Goal: Task Accomplishment & Management: Manage account settings

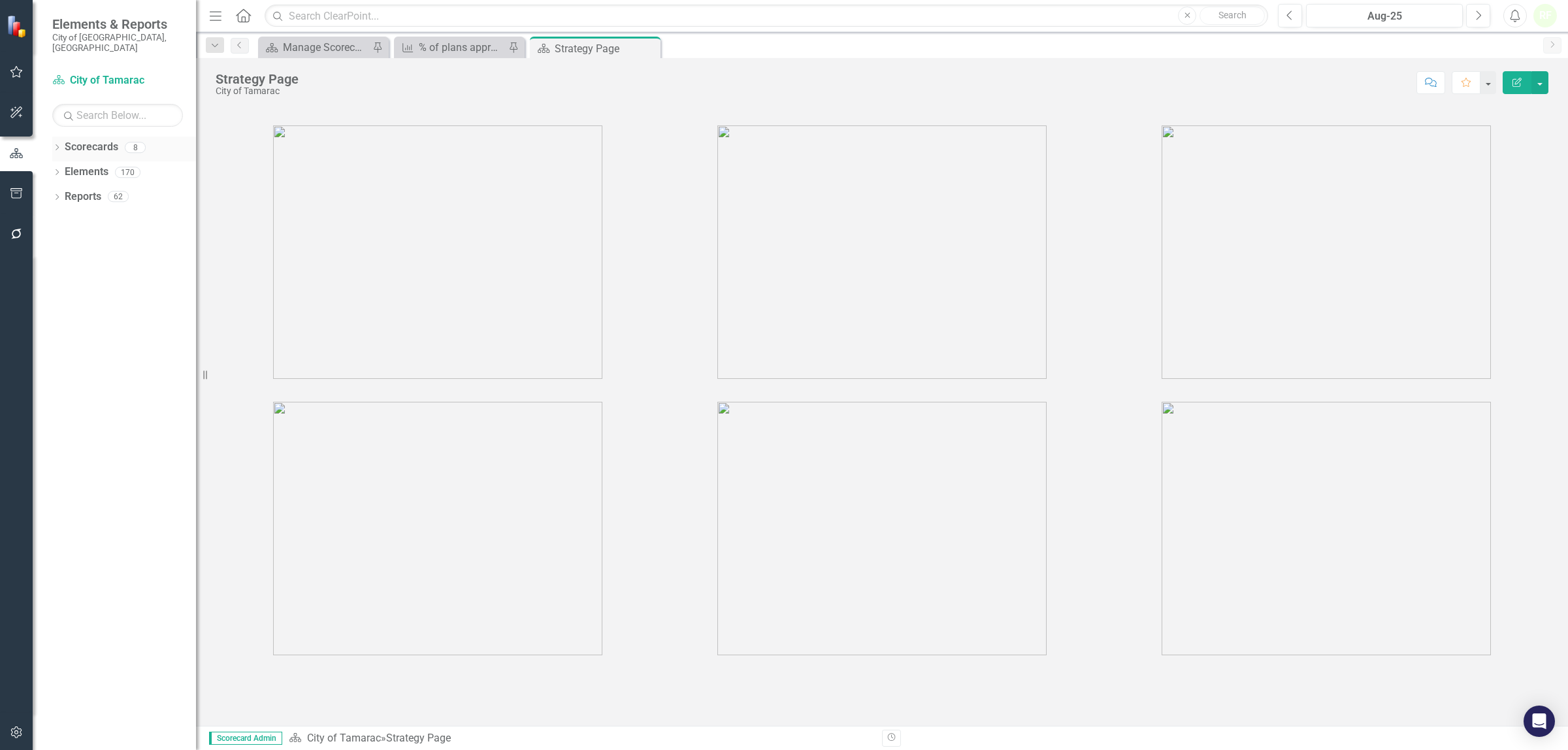
click at [93, 140] on link "Scorecards" at bounding box center [91, 147] width 54 height 15
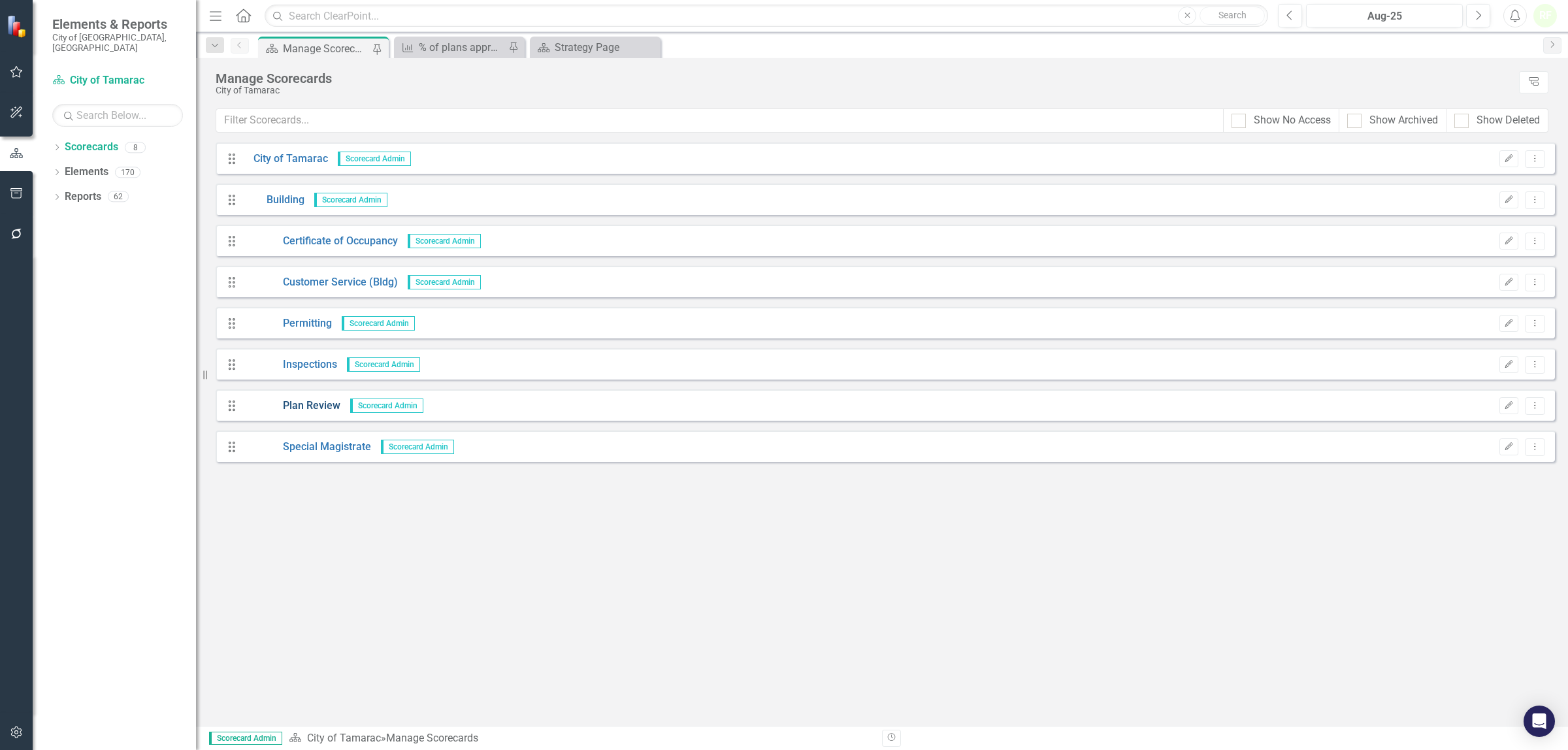
click at [317, 408] on link "Plan Review" at bounding box center [292, 405] width 97 height 15
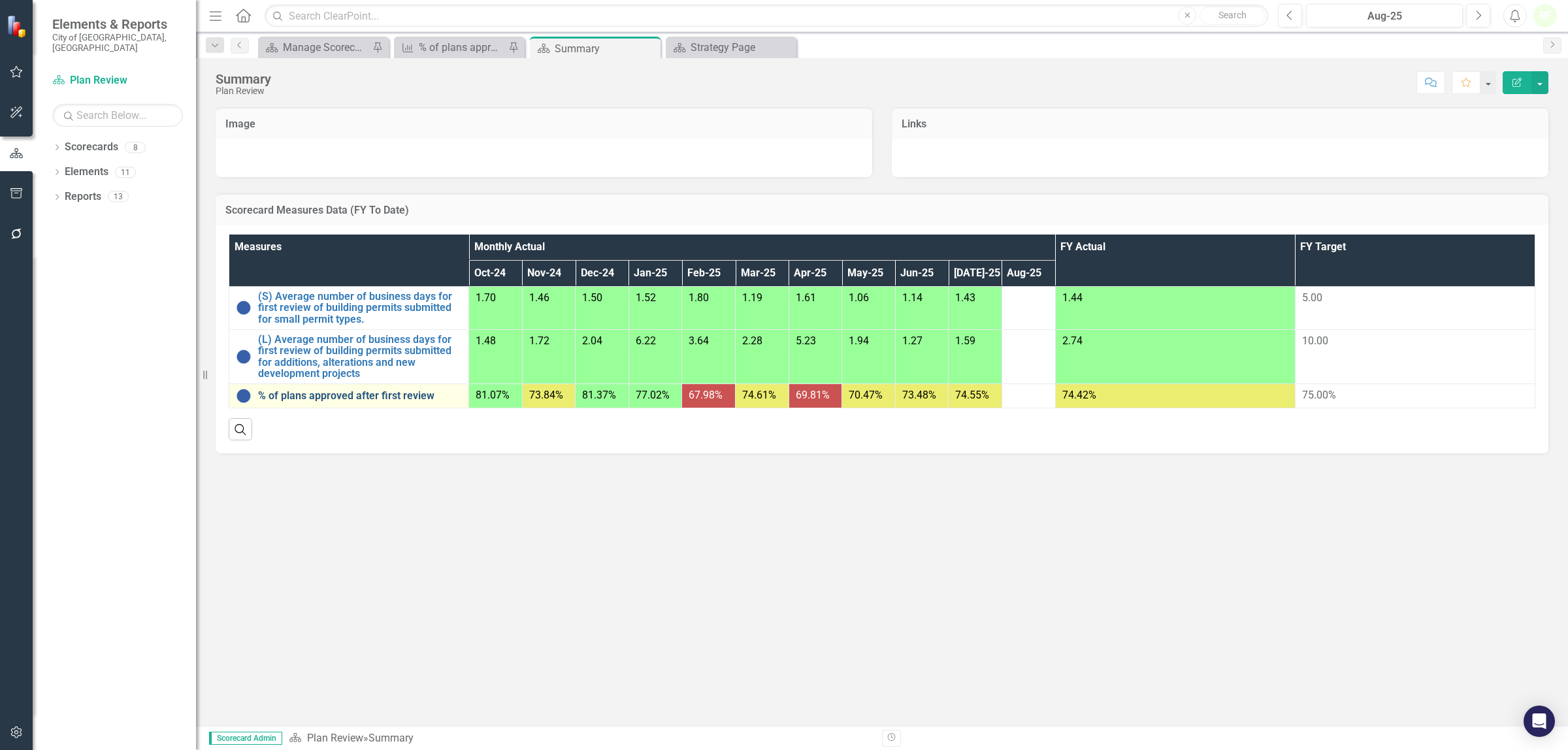
click at [312, 400] on link "% of plans approved after first review" at bounding box center [360, 396] width 204 height 12
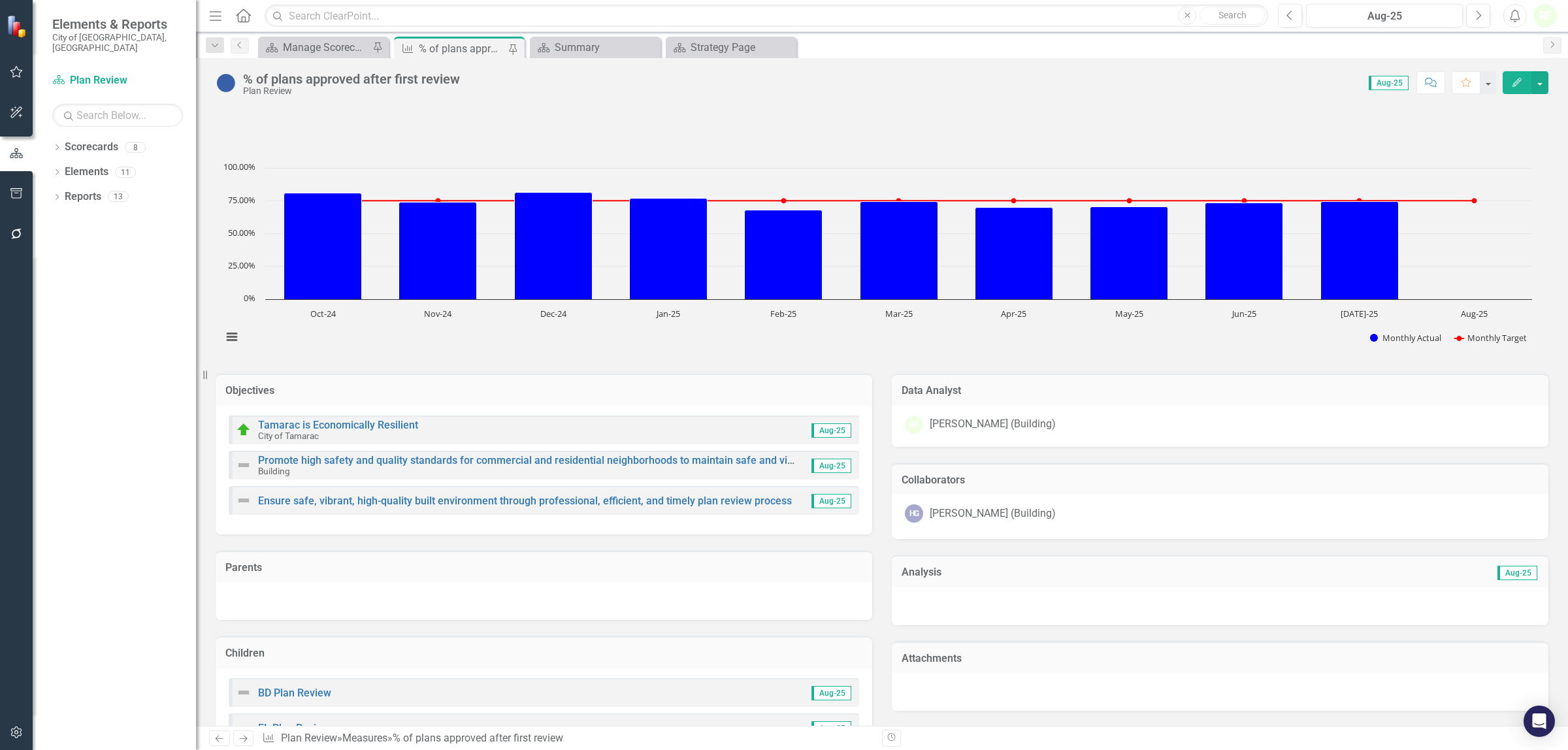
scroll to position [326, 0]
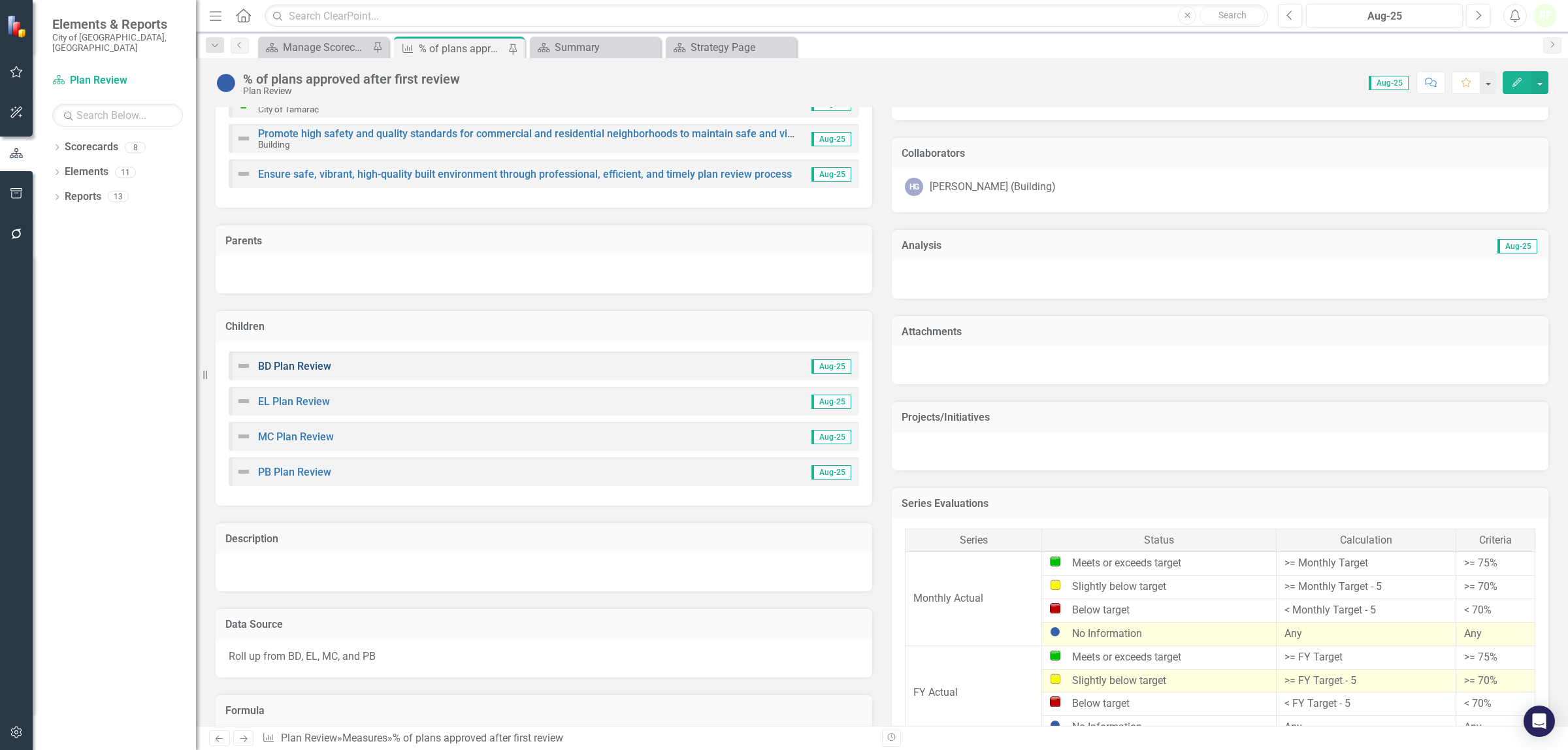
click at [304, 361] on link "BD Plan Review" at bounding box center [294, 366] width 73 height 13
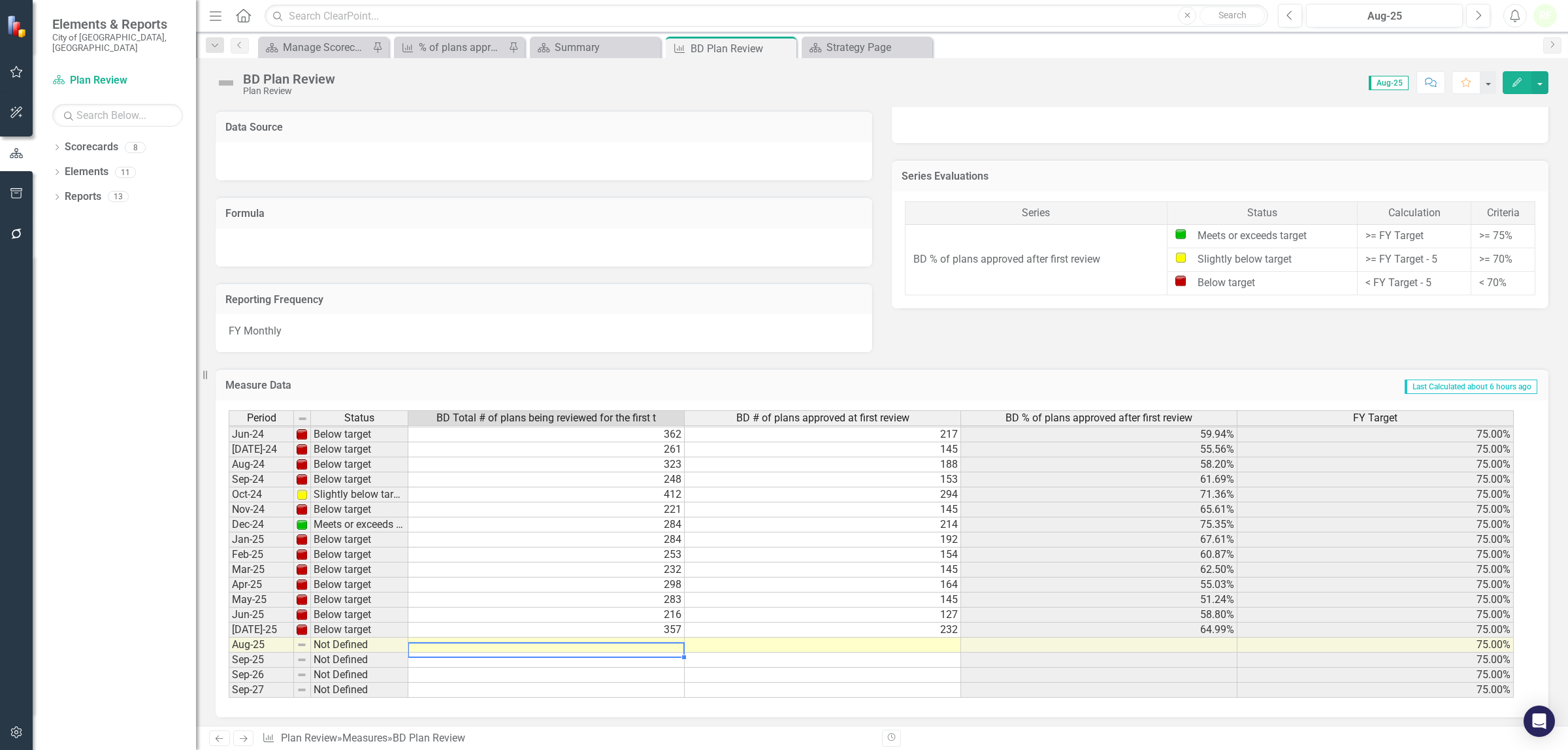
scroll to position [485, 0]
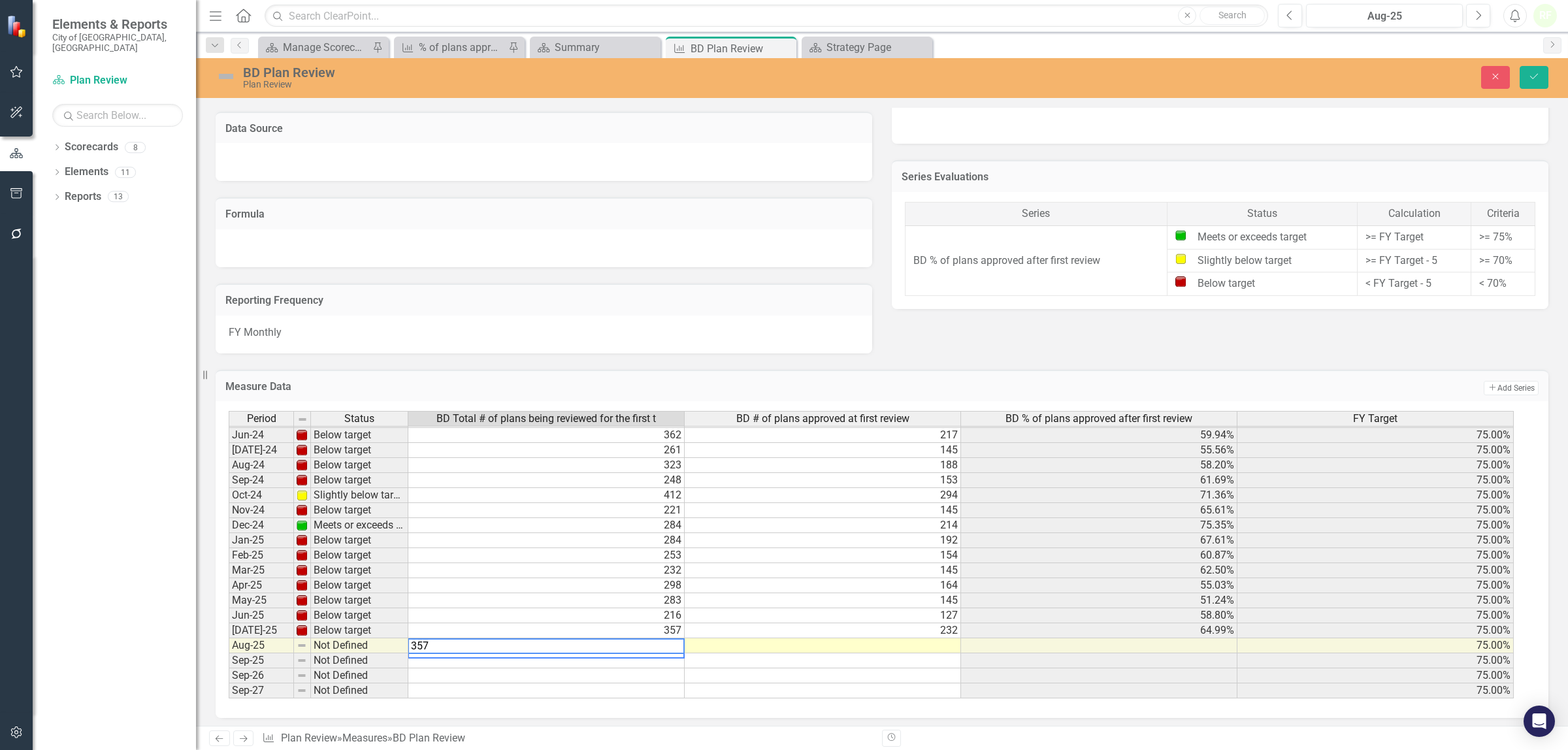
type textarea "357"
click at [729, 641] on td at bounding box center [823, 645] width 276 height 15
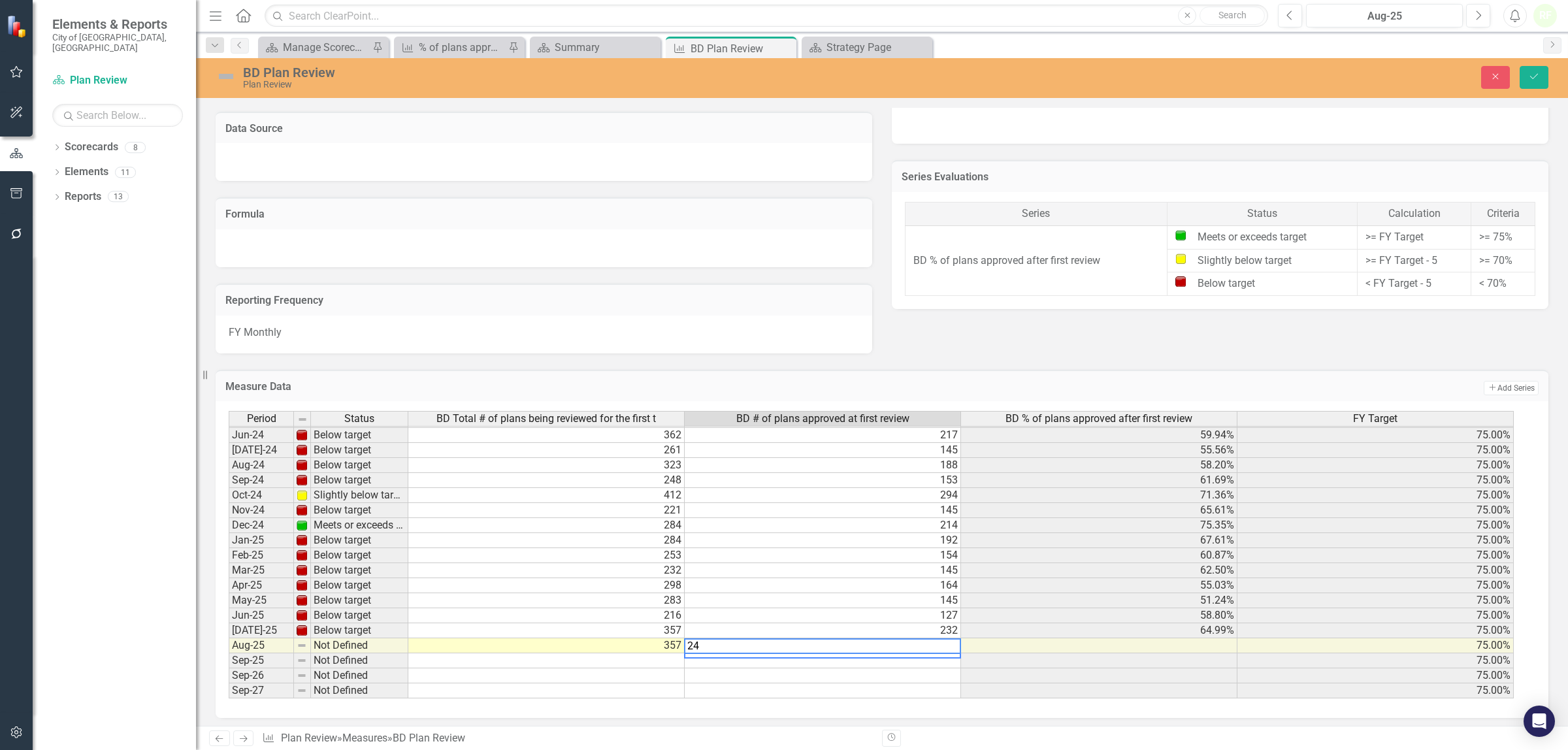
type textarea "243"
click at [1535, 76] on icon "submit" at bounding box center [1534, 76] width 8 height 5
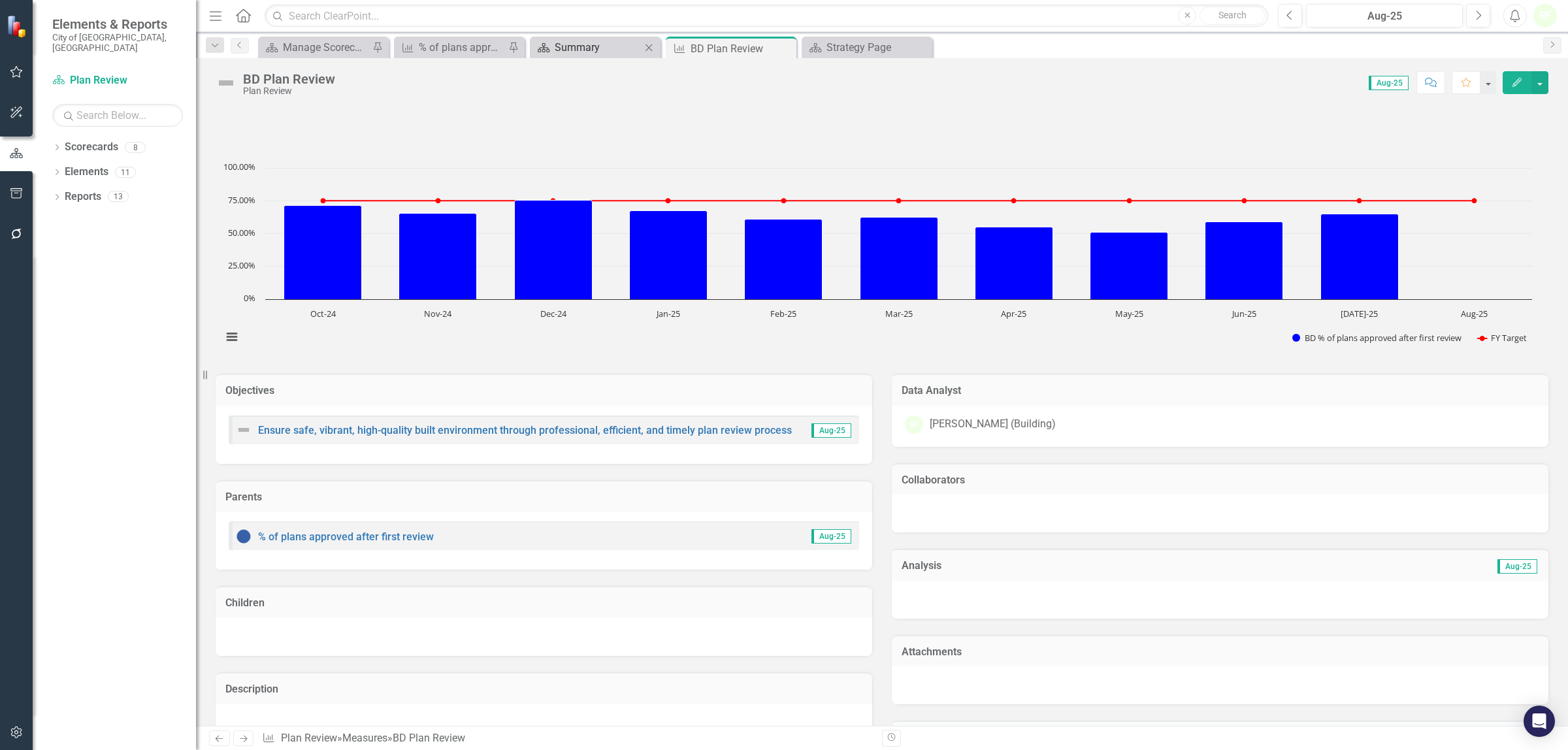
click at [592, 46] on div "Summary" at bounding box center [597, 47] width 86 height 16
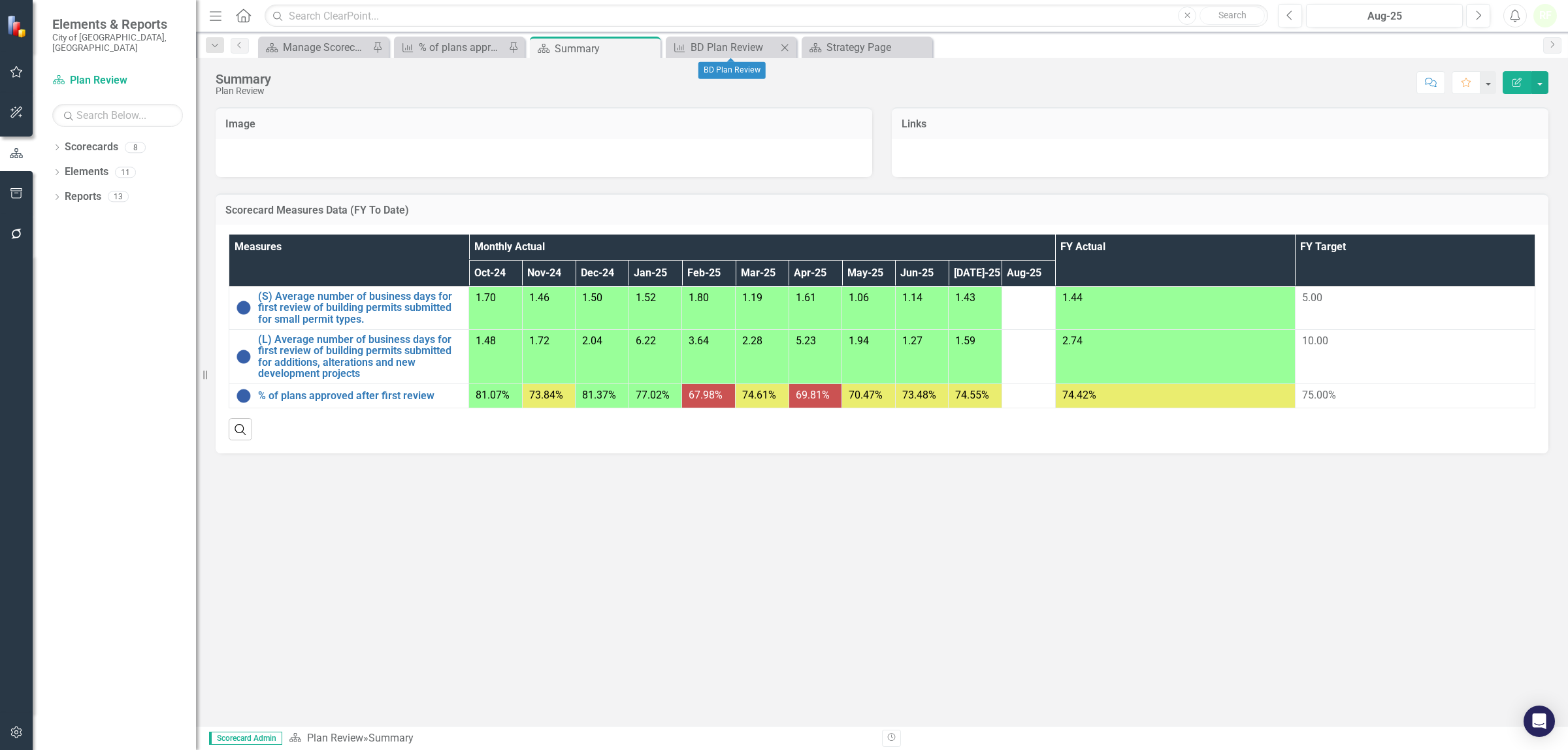
click at [721, 38] on div "Measure BD Plan Review Close" at bounding box center [731, 48] width 131 height 21
click at [835, 46] on div "Strategy Page" at bounding box center [869, 47] width 86 height 16
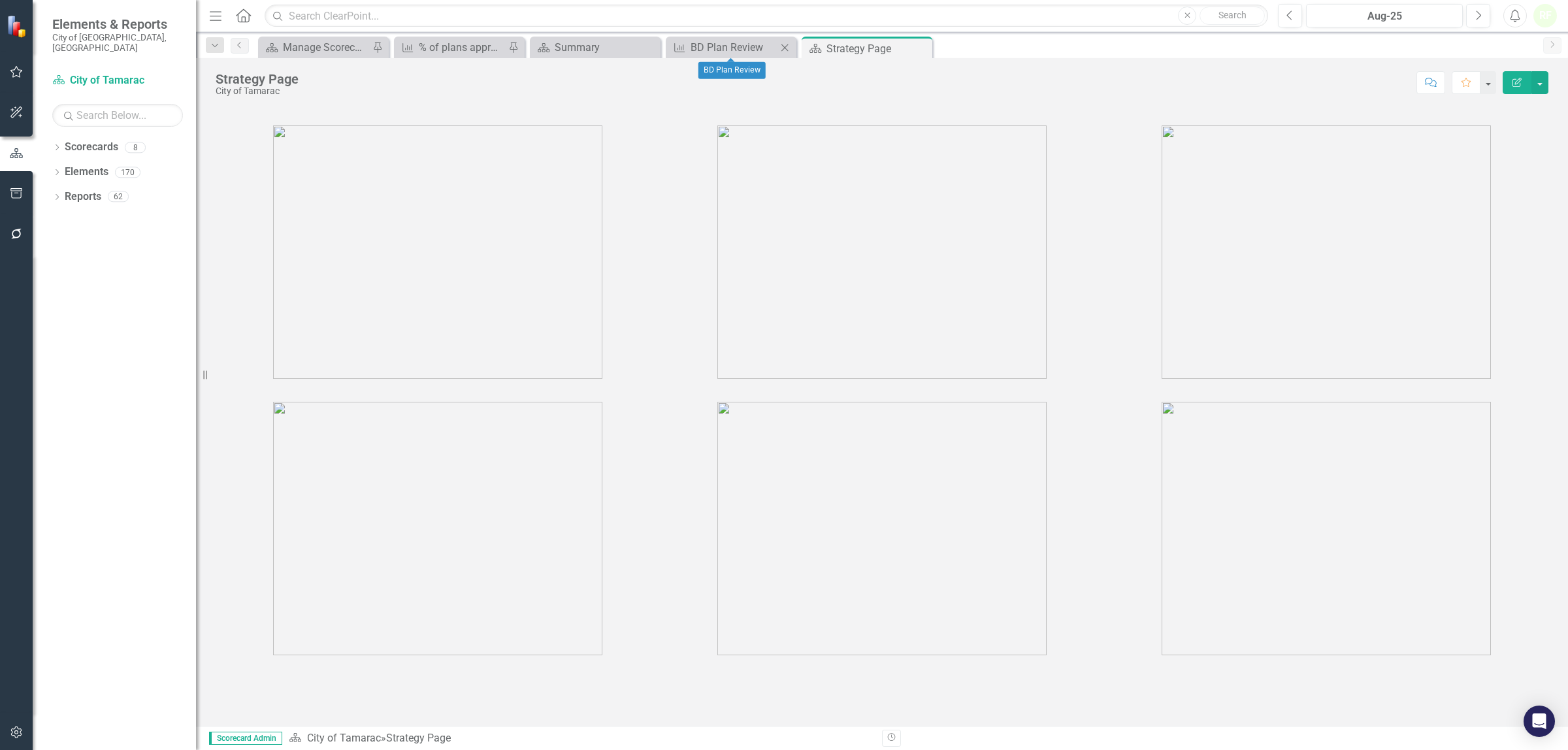
click at [789, 44] on icon "Close" at bounding box center [784, 48] width 13 height 11
click at [625, 42] on div "Summary" at bounding box center [597, 47] width 86 height 16
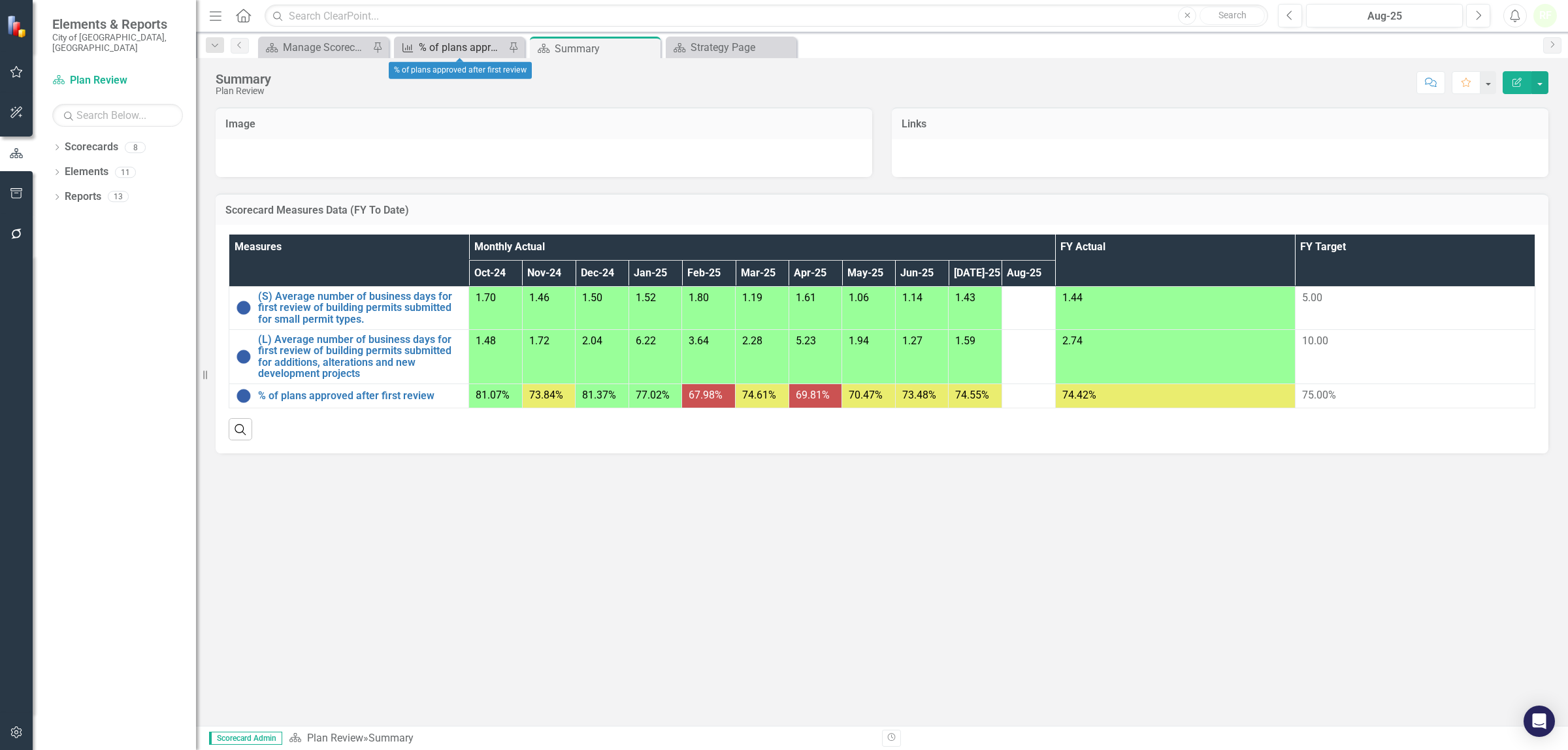
click at [471, 46] on div "% of plans approved after first review" at bounding box center [462, 47] width 86 height 16
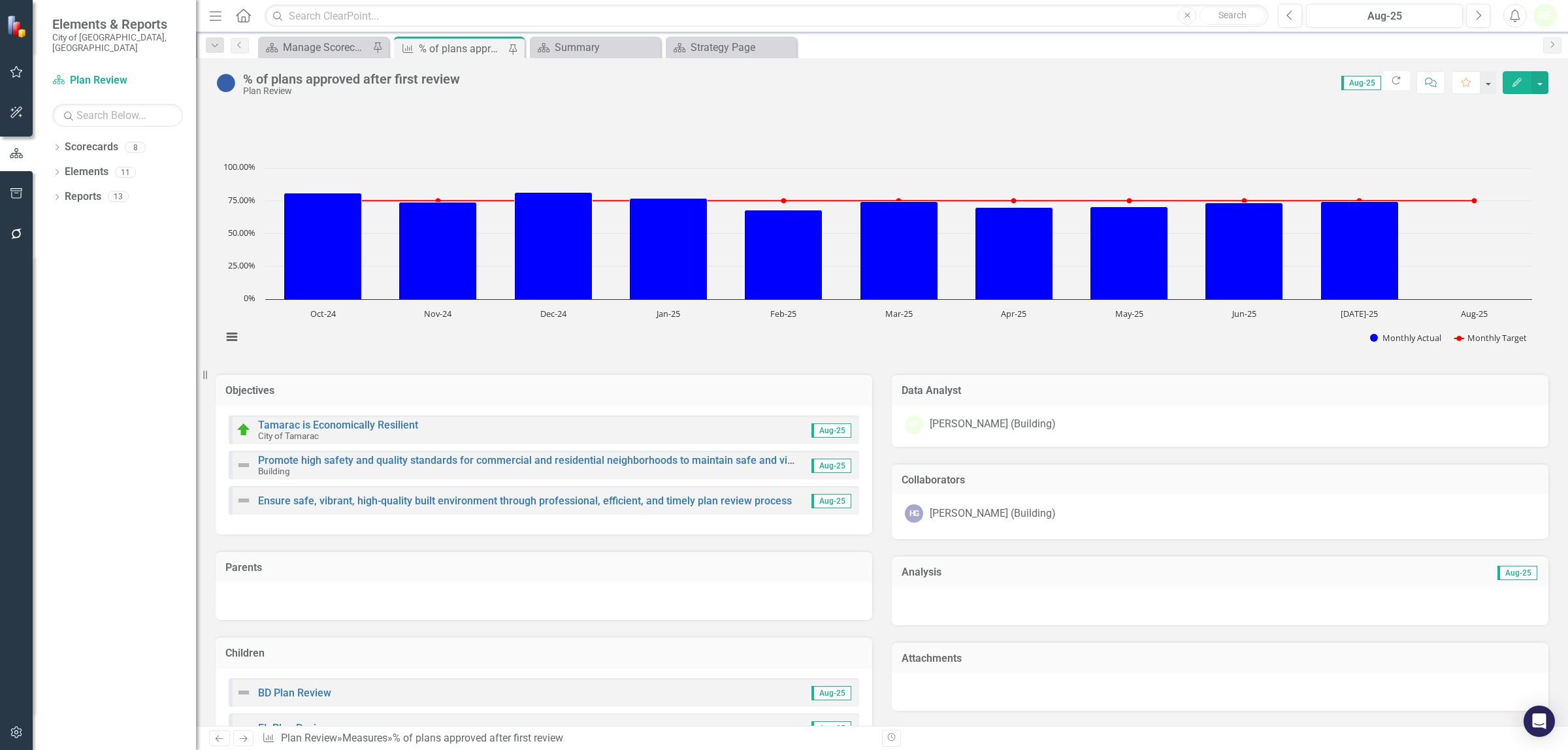
scroll to position [164, 0]
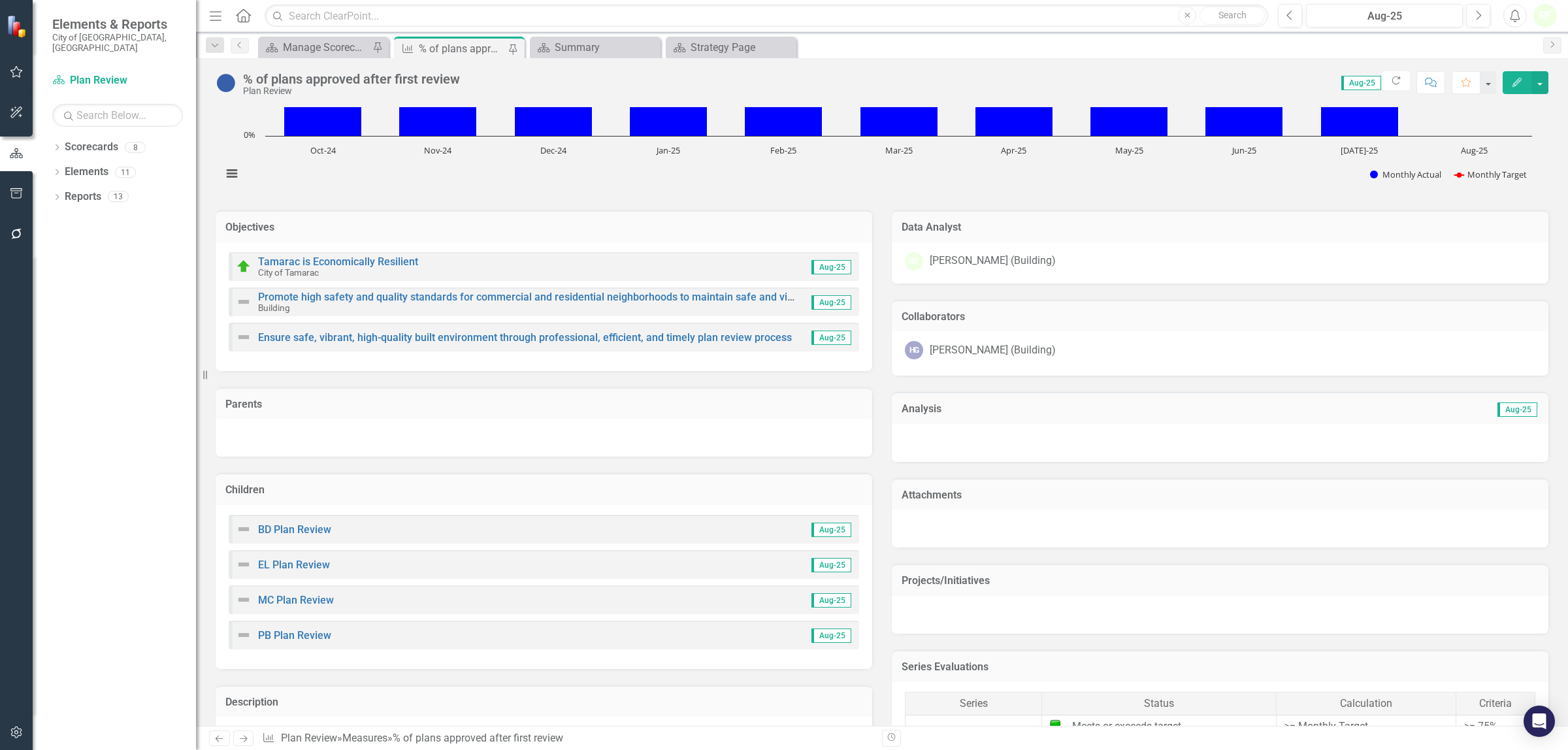
click at [286, 556] on div "EL Plan Review" at bounding box center [283, 564] width 94 height 15
click at [286, 562] on link "EL Plan Review" at bounding box center [294, 564] width 72 height 13
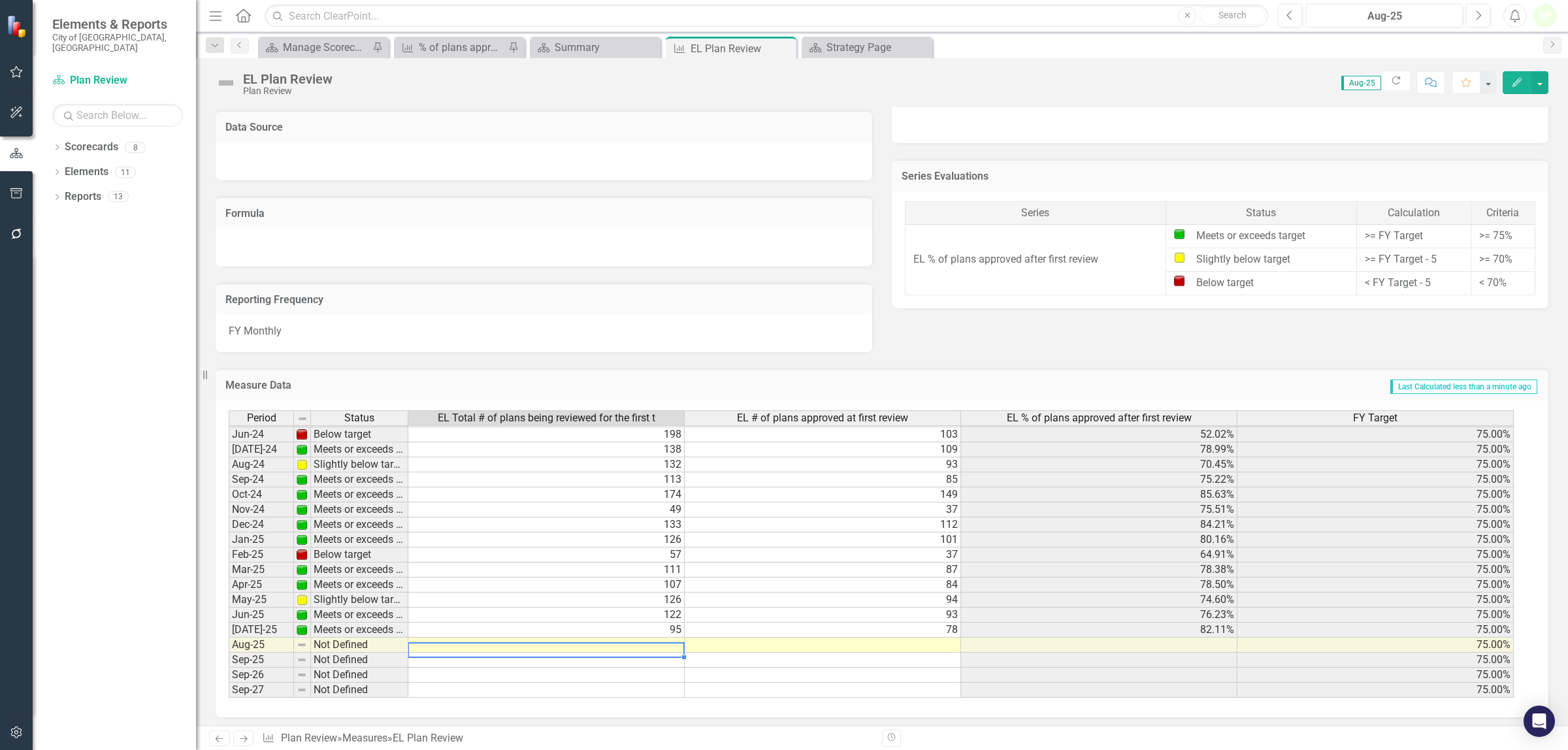
scroll to position [485, 0]
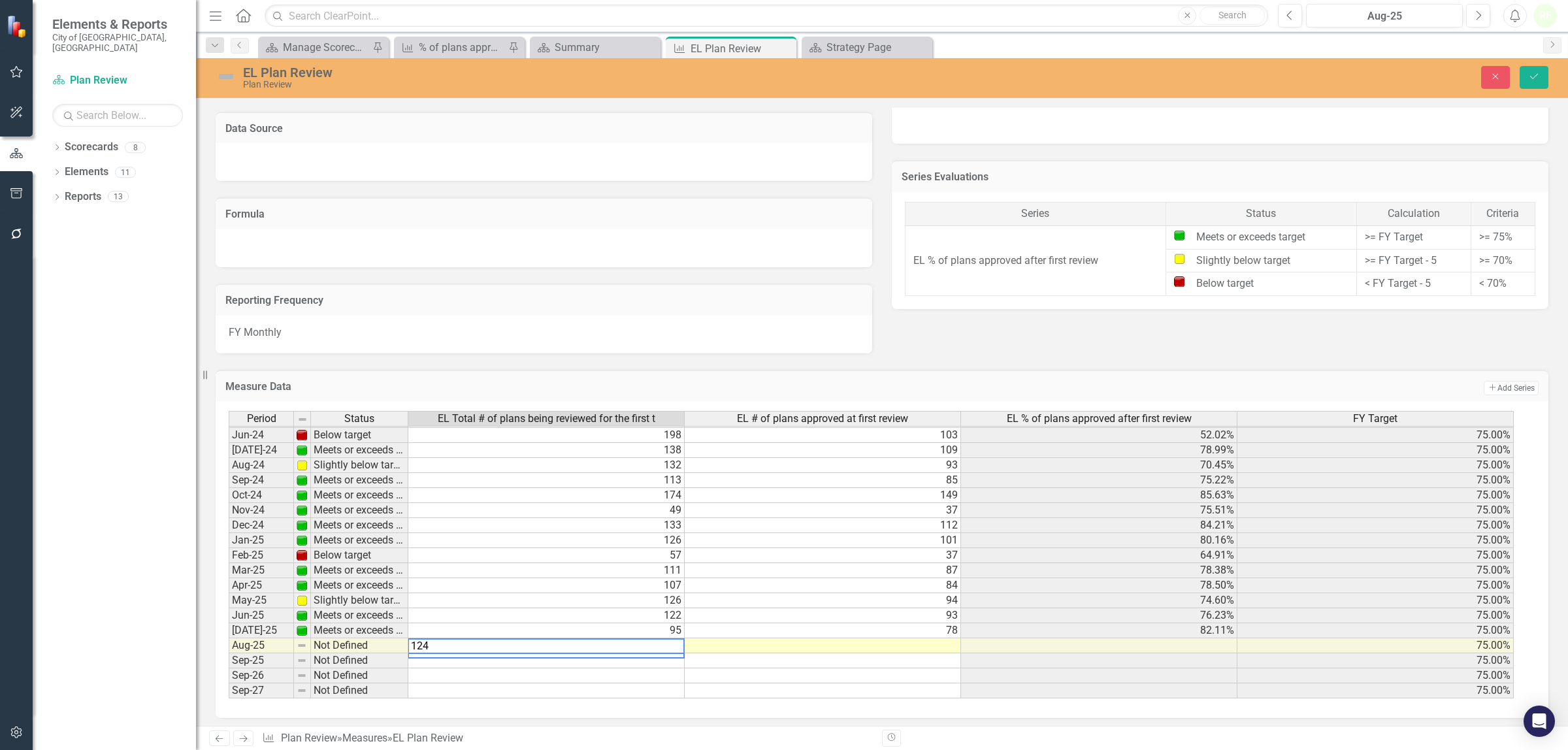
click at [229, 651] on div "Period Status EL Total # of plans being reviewed for the first t EL # of plans …" at bounding box center [229, 457] width 0 height 482
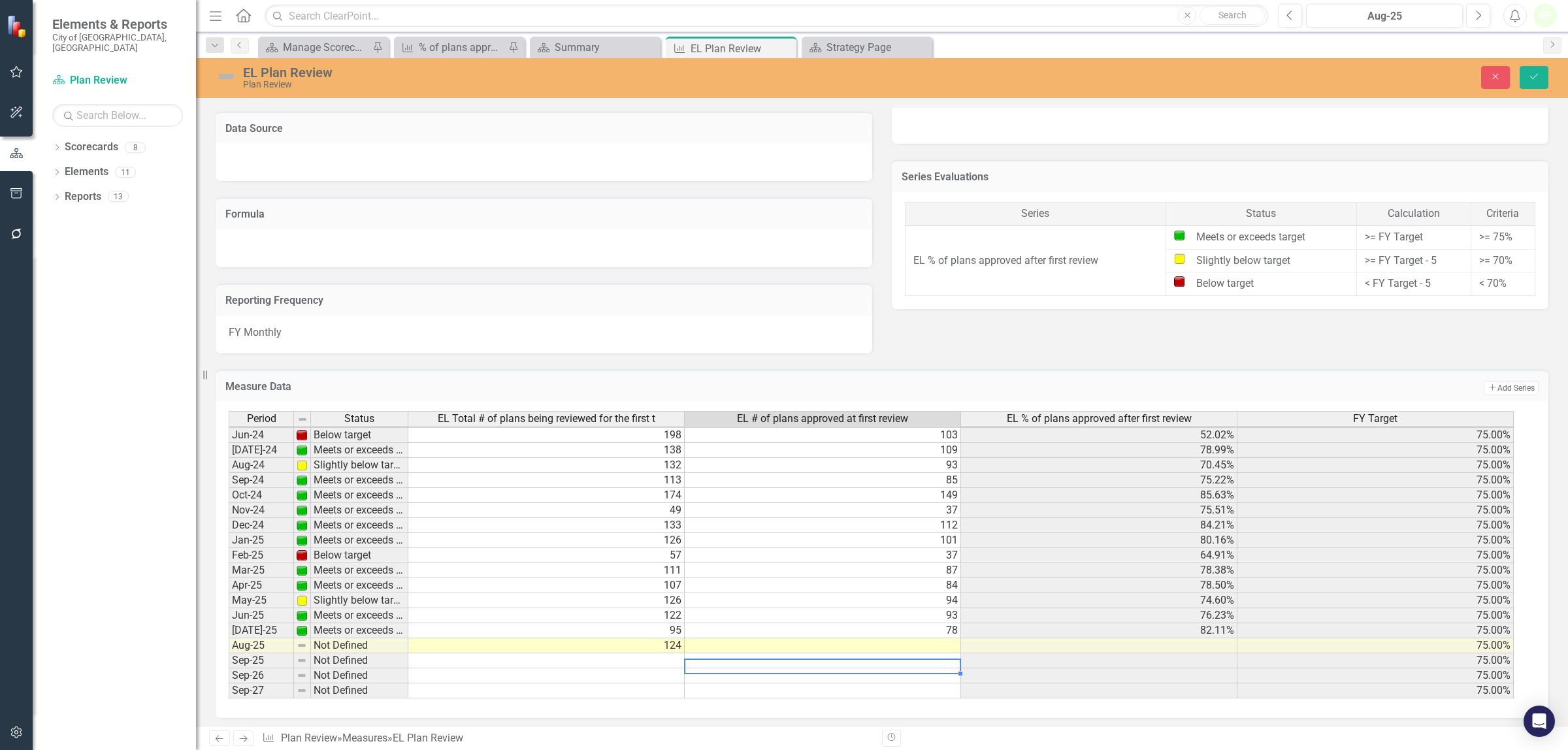
click at [778, 643] on td at bounding box center [823, 645] width 276 height 15
type textarea "108"
click at [1528, 77] on icon "Save" at bounding box center [1534, 76] width 12 height 9
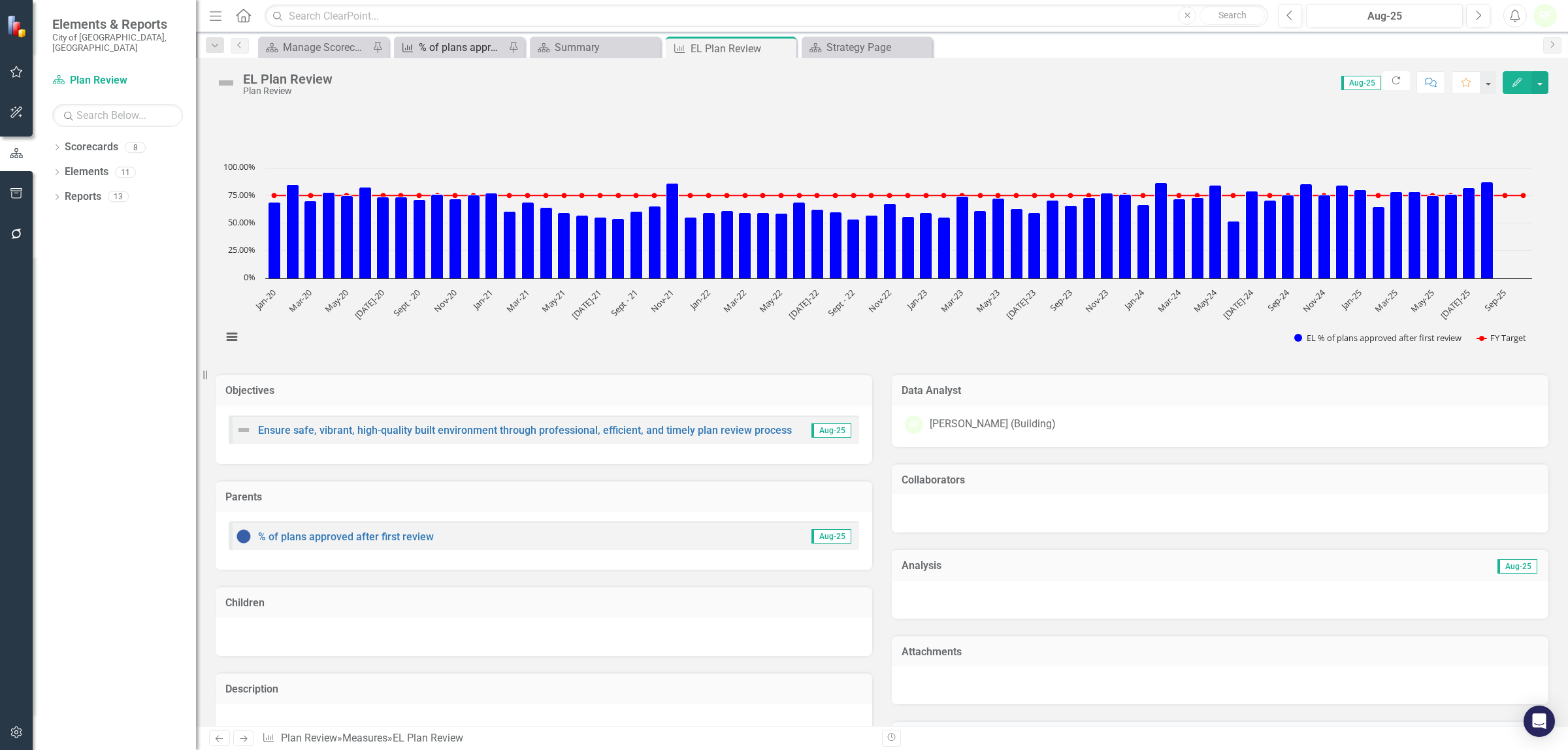
click at [492, 40] on div "% of plans approved after first review" at bounding box center [462, 47] width 86 height 16
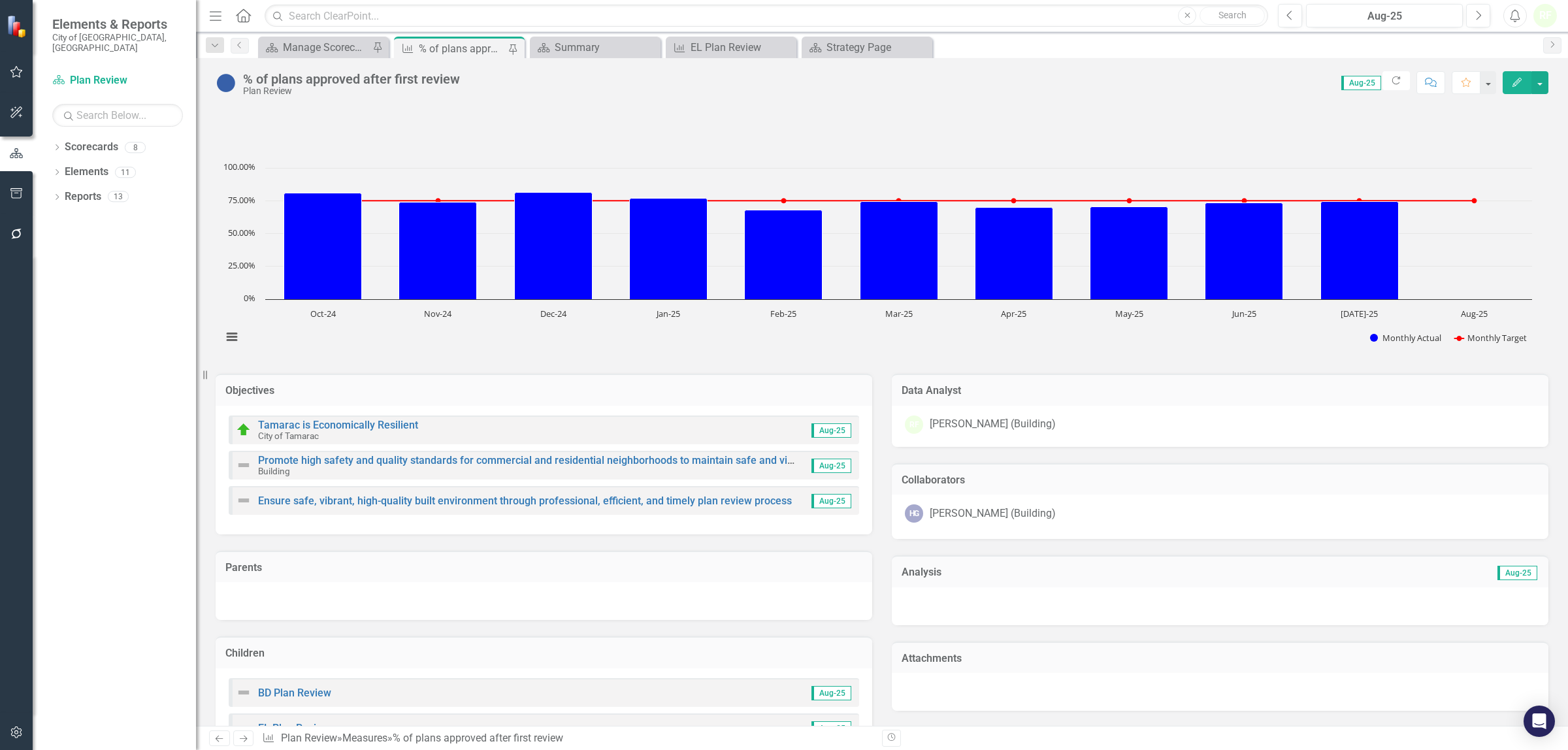
scroll to position [245, 0]
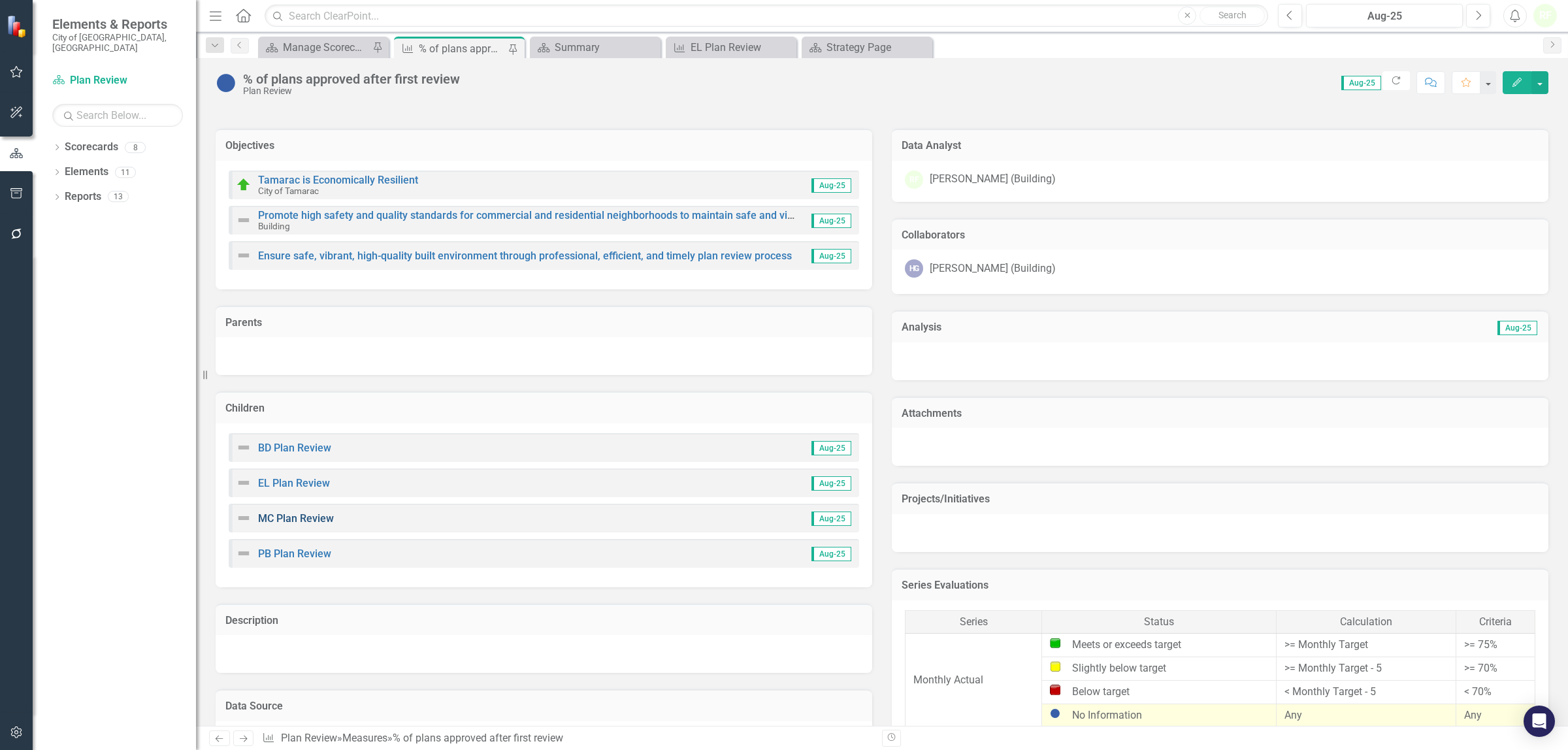
click at [322, 516] on link "MC Plan Review" at bounding box center [296, 518] width 76 height 13
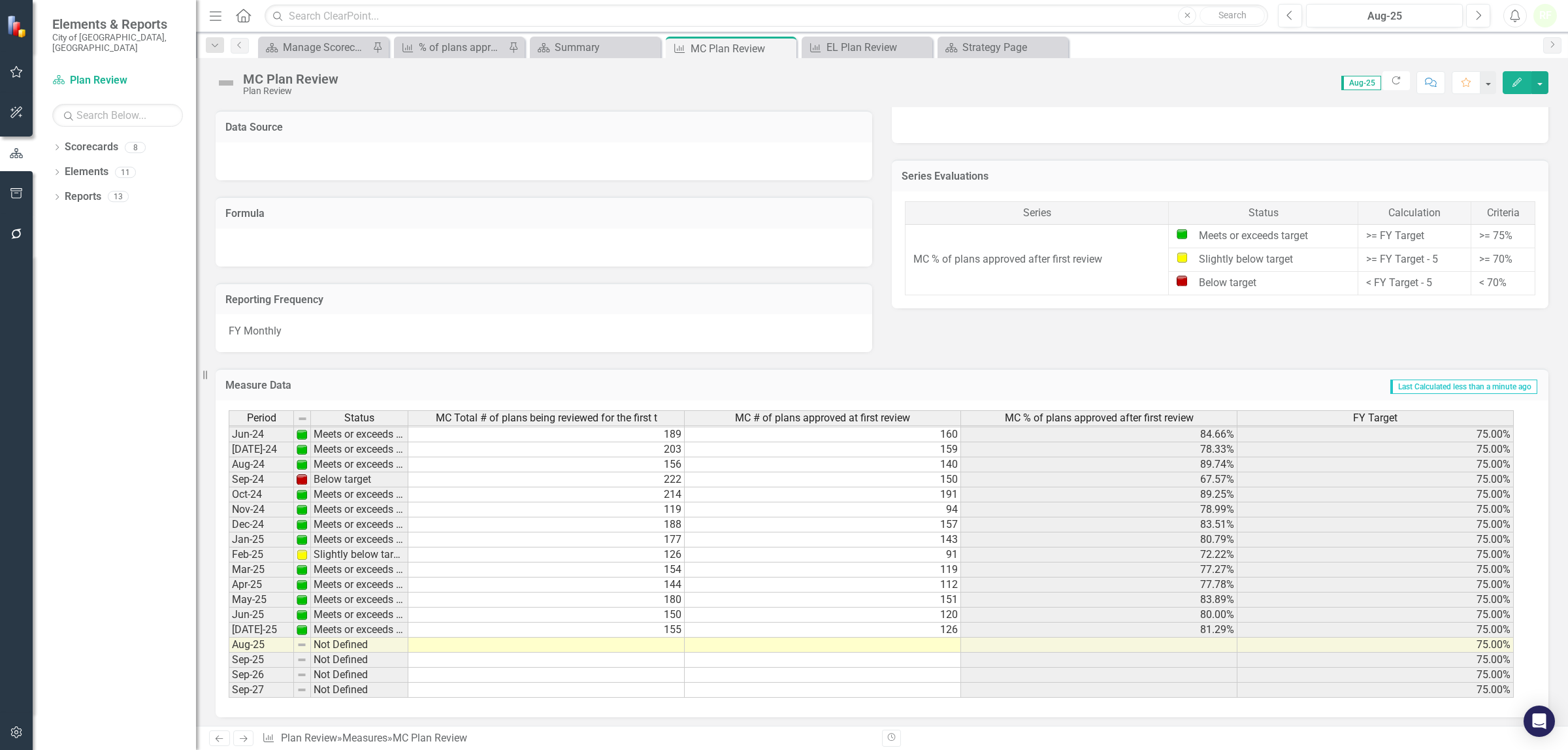
click at [648, 640] on tbody "Mar-23 Meets or exceeds target 216 172 79.63% 75.00% Apr-23 Meets or exceeds ta…" at bounding box center [871, 449] width 1285 height 497
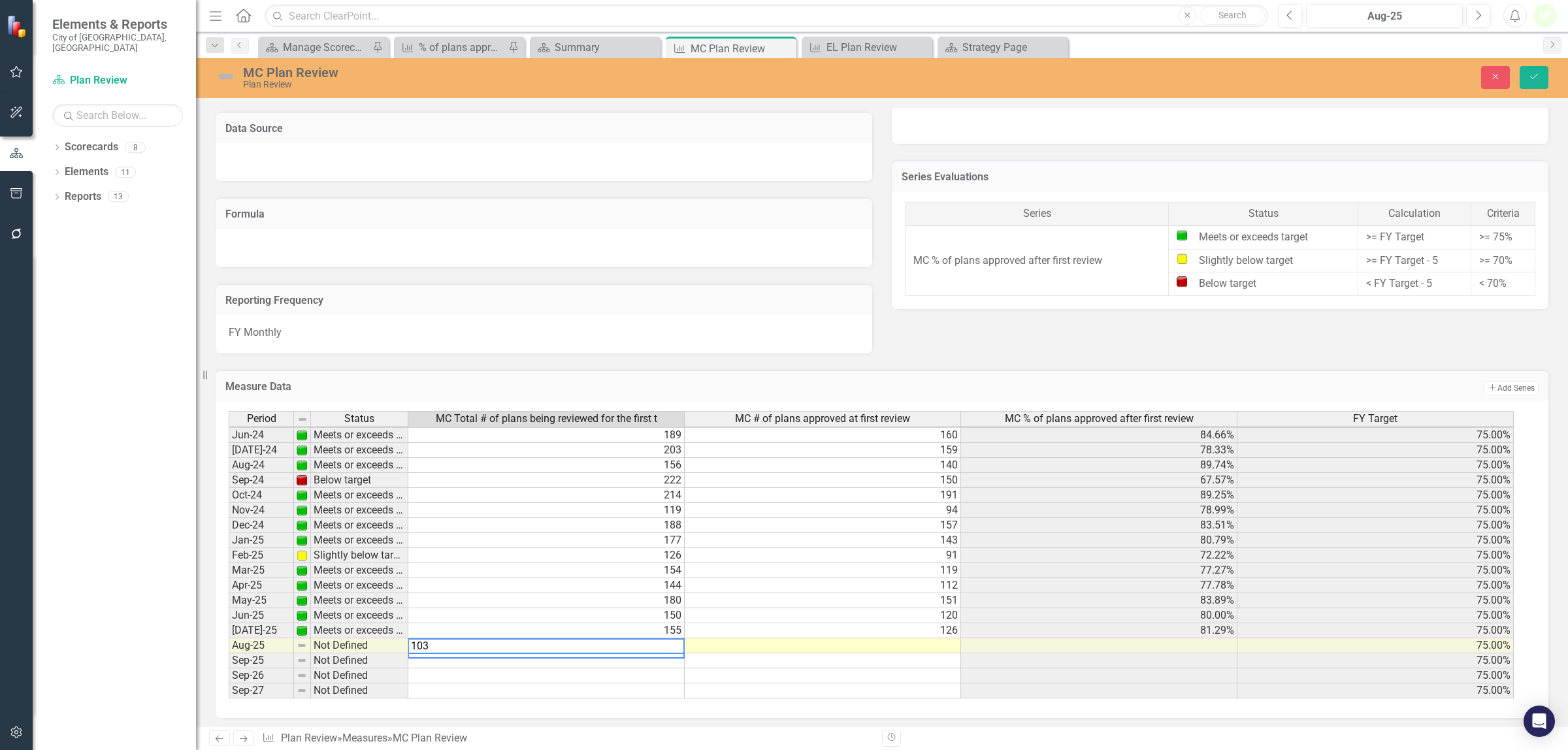
click at [766, 645] on td at bounding box center [823, 645] width 276 height 15
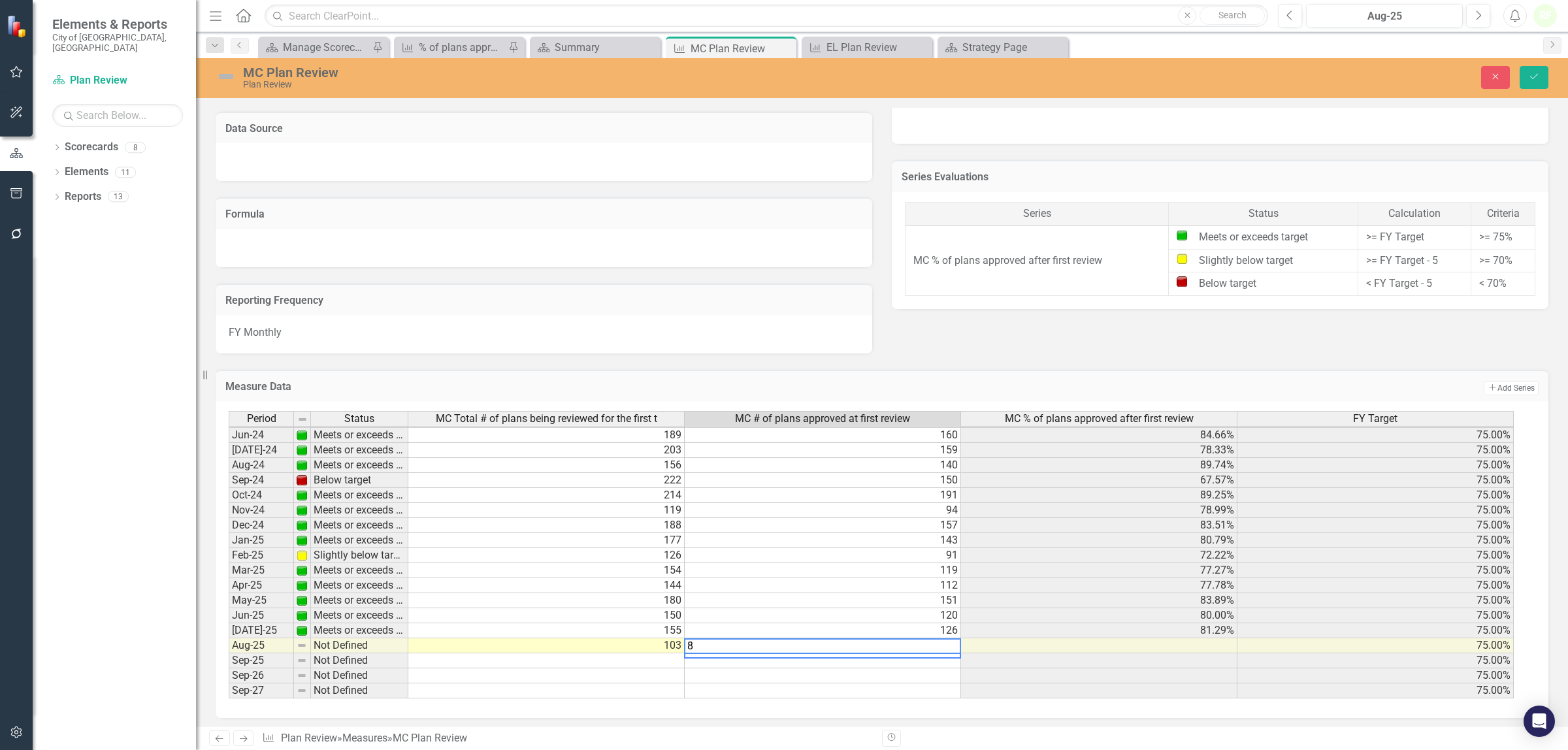
type textarea "83"
click at [1530, 76] on icon "Save" at bounding box center [1534, 76] width 12 height 9
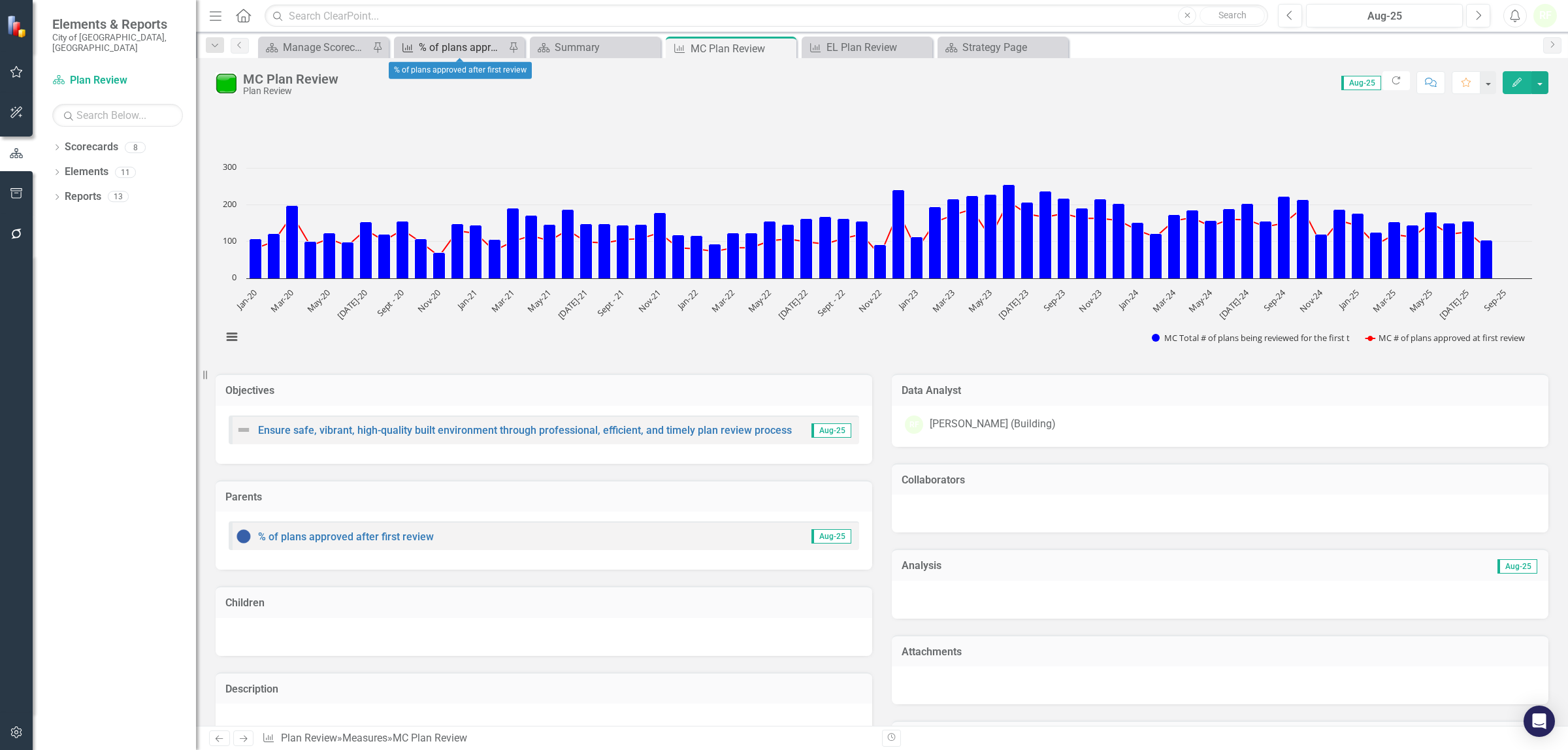
click at [469, 49] on div "% of plans approved after first review" at bounding box center [462, 47] width 86 height 16
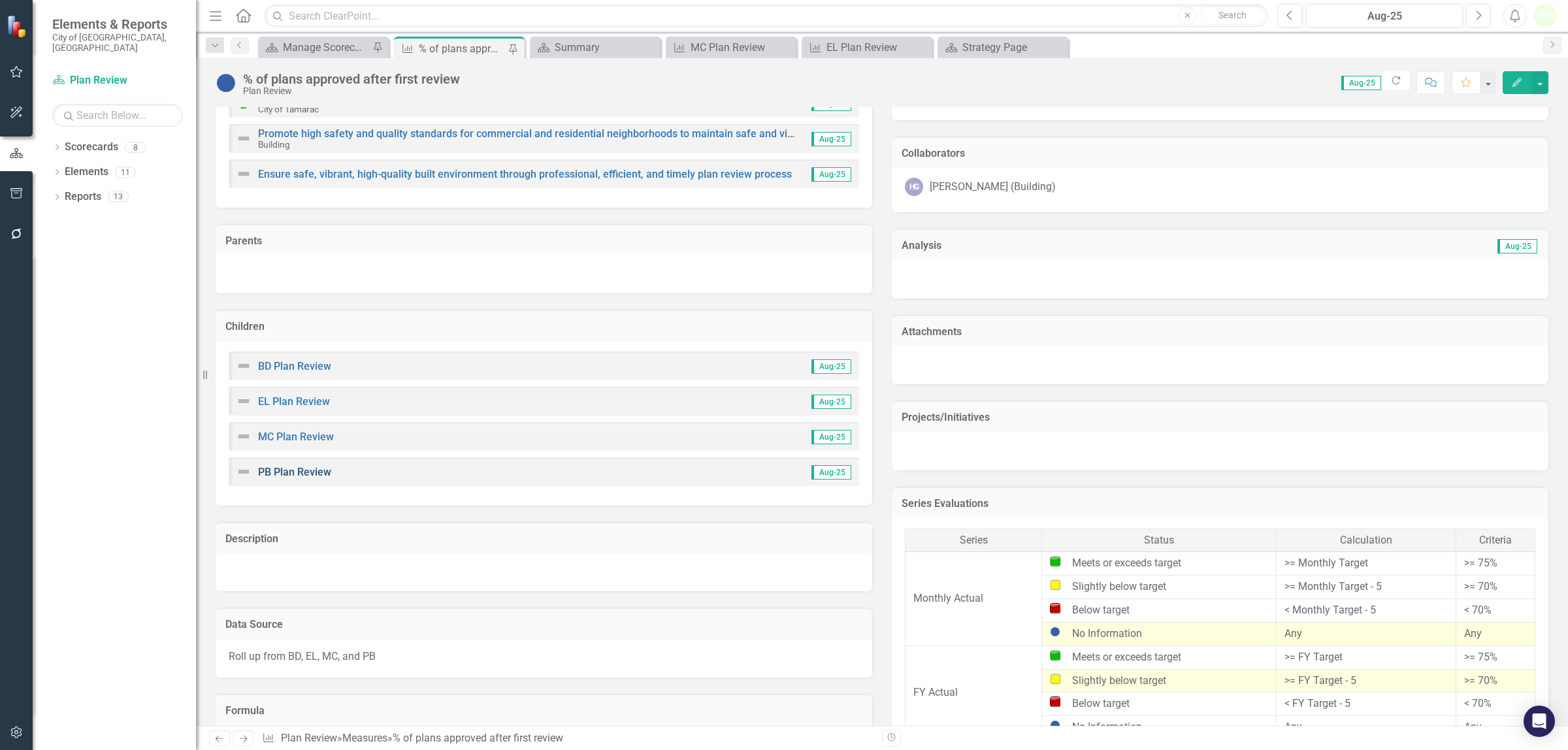
click at [304, 472] on link "PB Plan Review" at bounding box center [294, 472] width 73 height 13
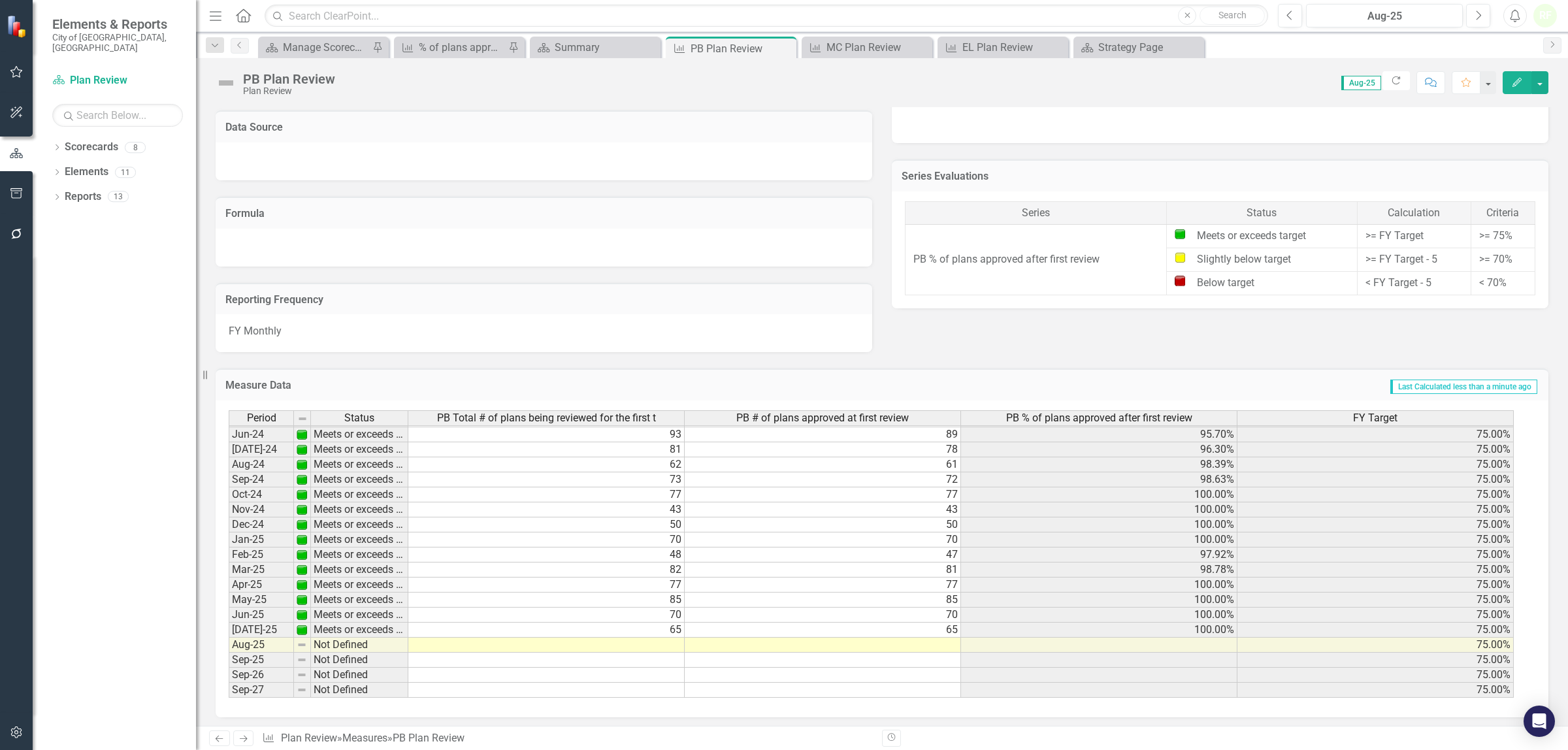
click at [653, 639] on tbody "Mar-23 Meets or exceeds target 132 117 88.64% 75.00% Apr-23 Meets or exceeds ta…" at bounding box center [871, 449] width 1285 height 497
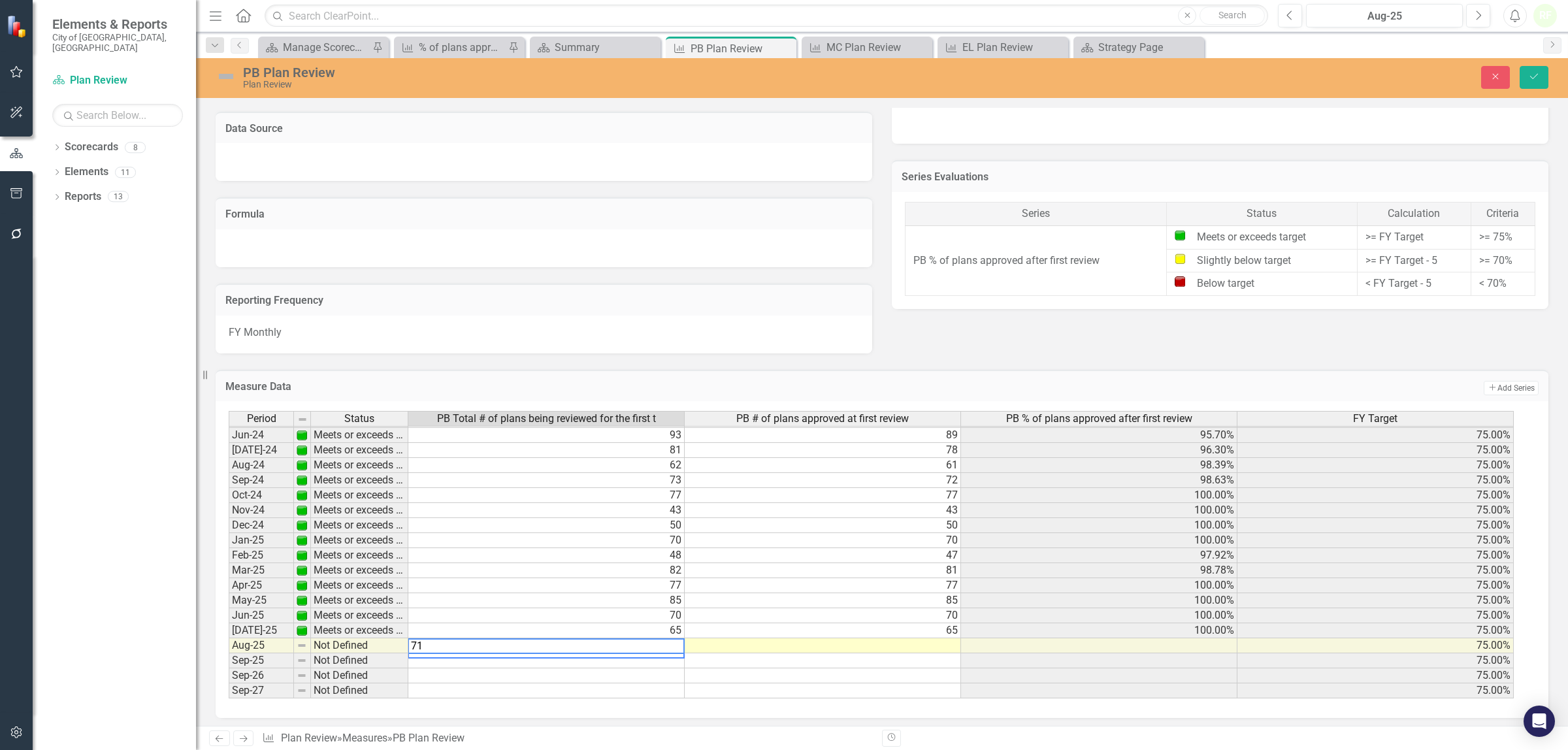
click at [896, 647] on td at bounding box center [823, 645] width 276 height 15
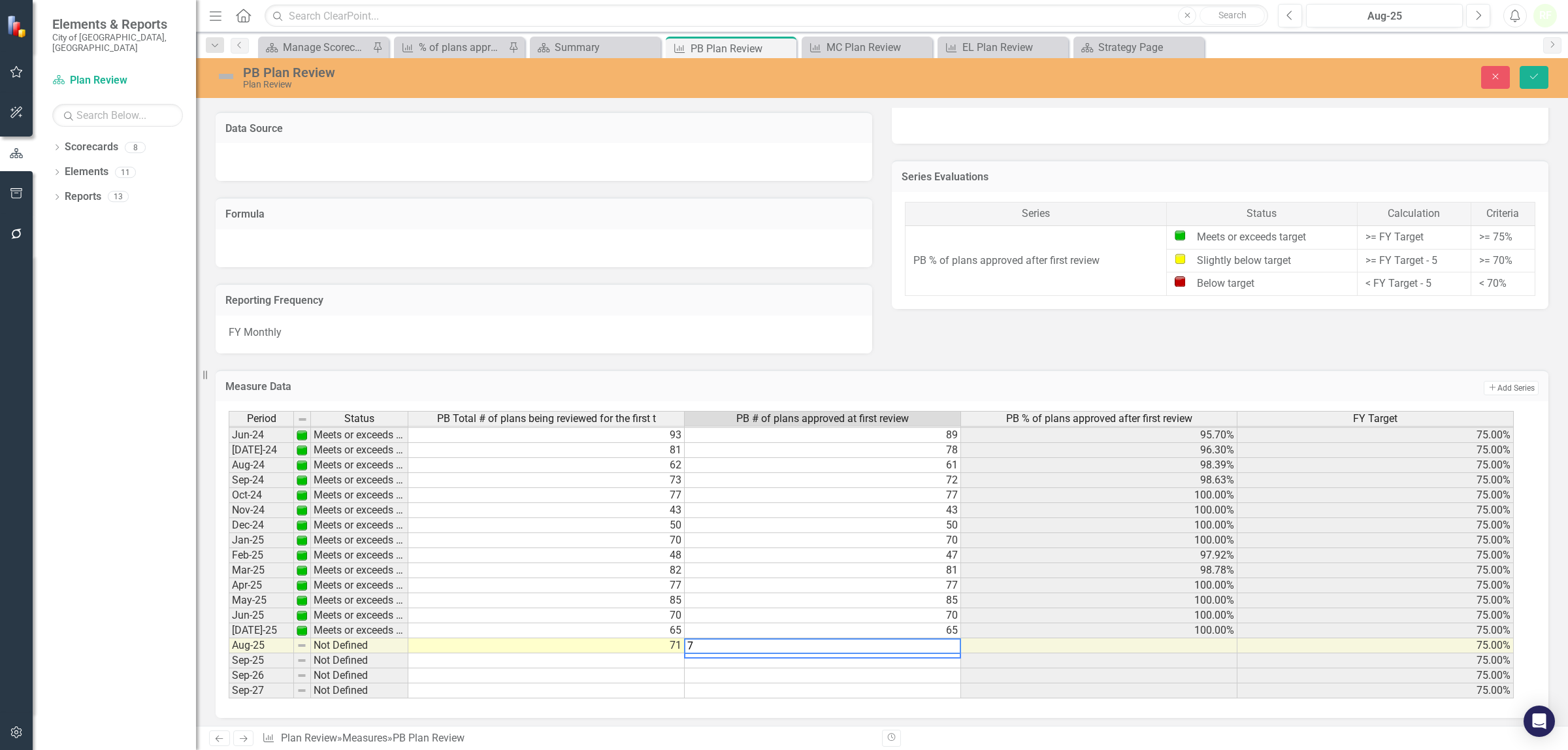
type textarea "70"
click at [1529, 74] on icon "Save" at bounding box center [1534, 76] width 12 height 9
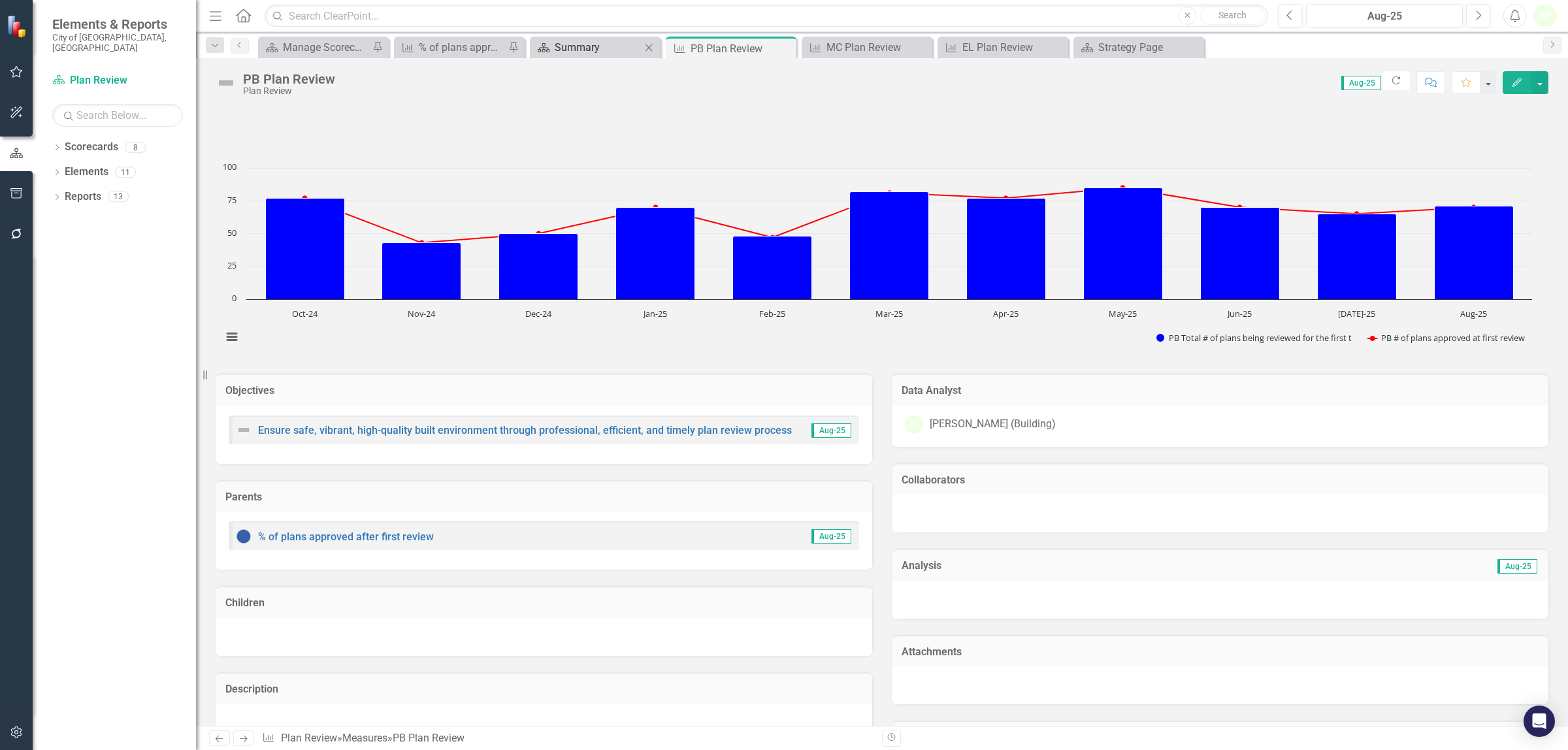
click at [616, 44] on div "Summary" at bounding box center [597, 47] width 86 height 16
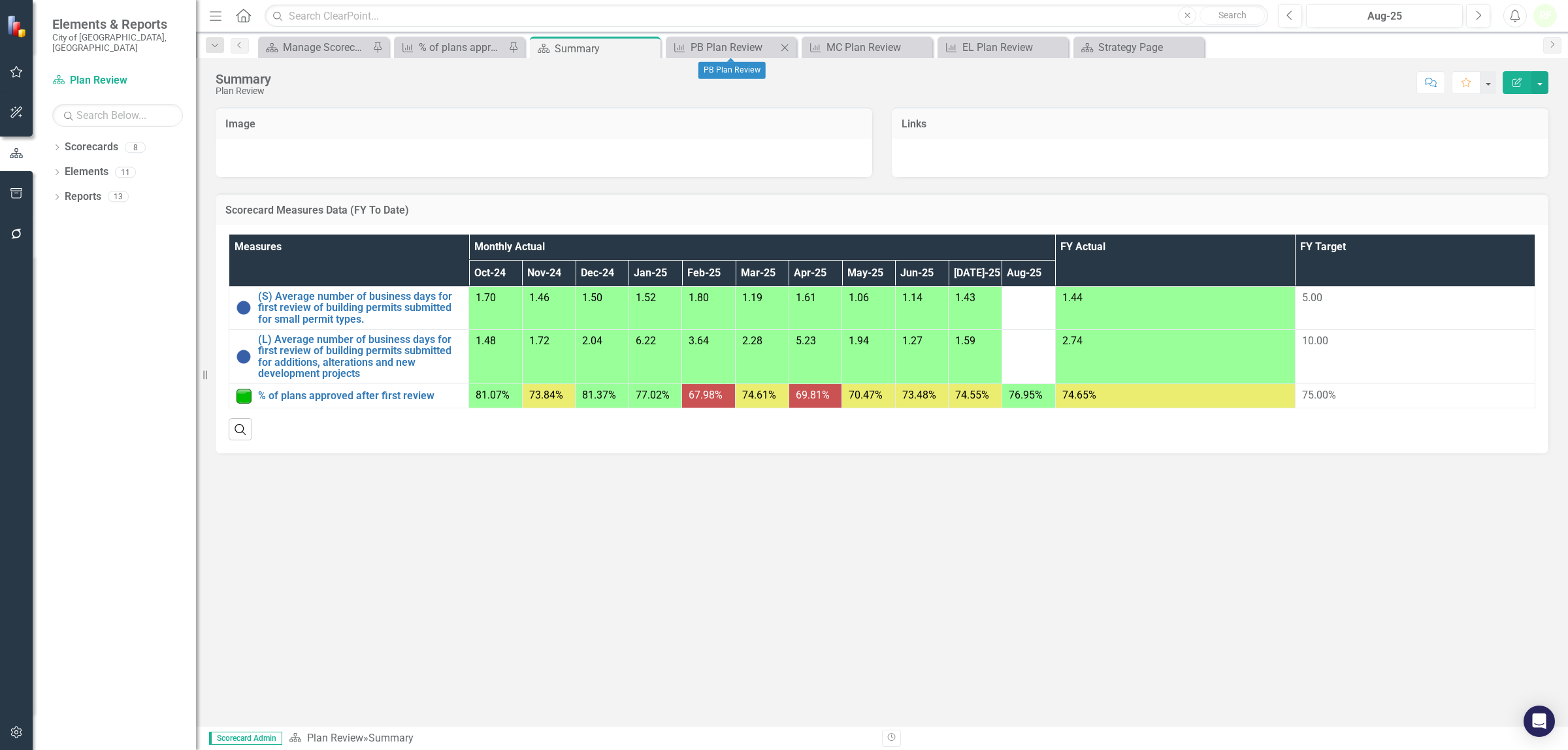
click at [782, 48] on icon "Close" at bounding box center [784, 48] width 13 height 11
click at [0, 0] on icon "Close" at bounding box center [0, 0] width 0 height 0
click at [766, 48] on div "Strategy Page" at bounding box center [733, 47] width 86 height 16
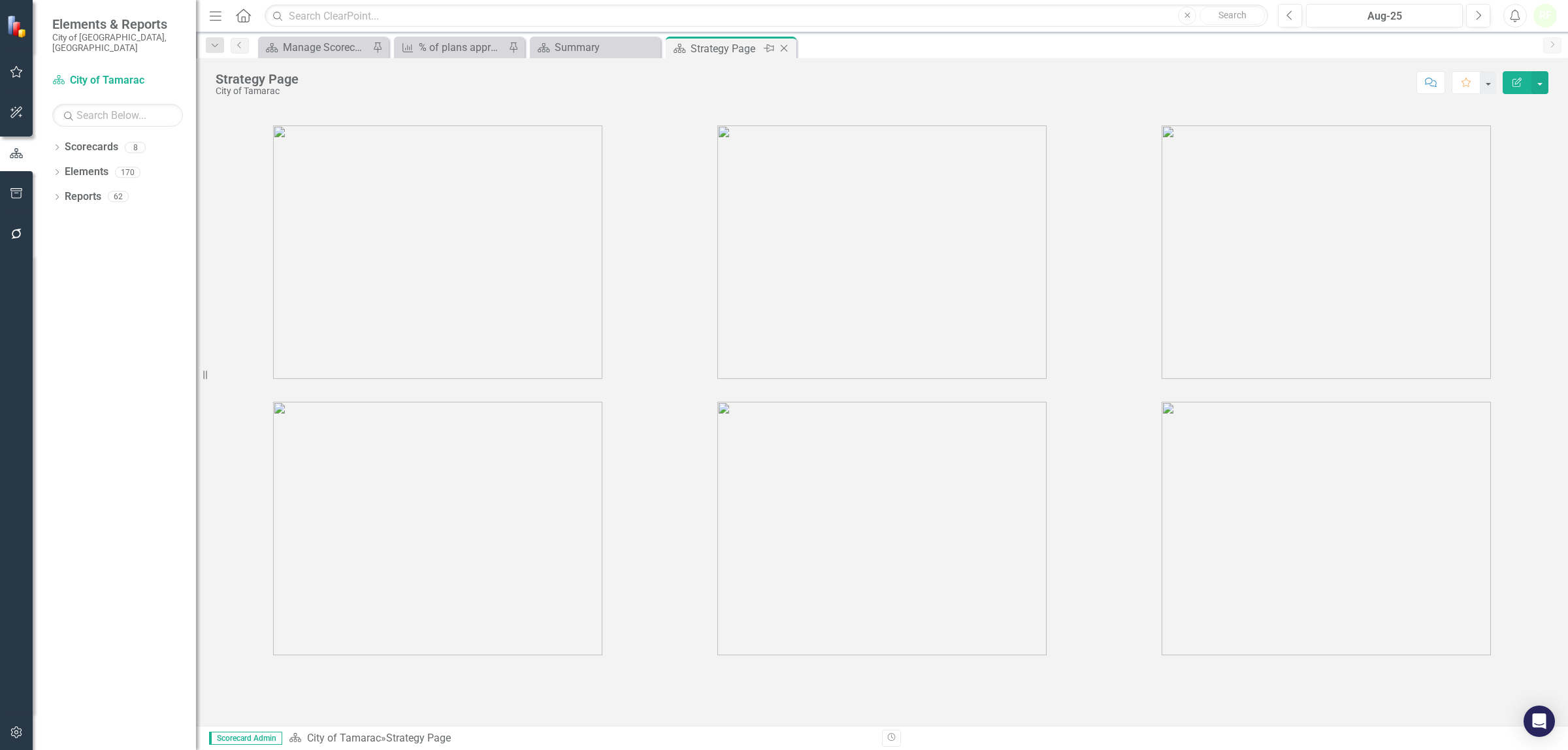
click at [779, 46] on icon "Close" at bounding box center [784, 48] width 13 height 11
